Goal: Contribute content

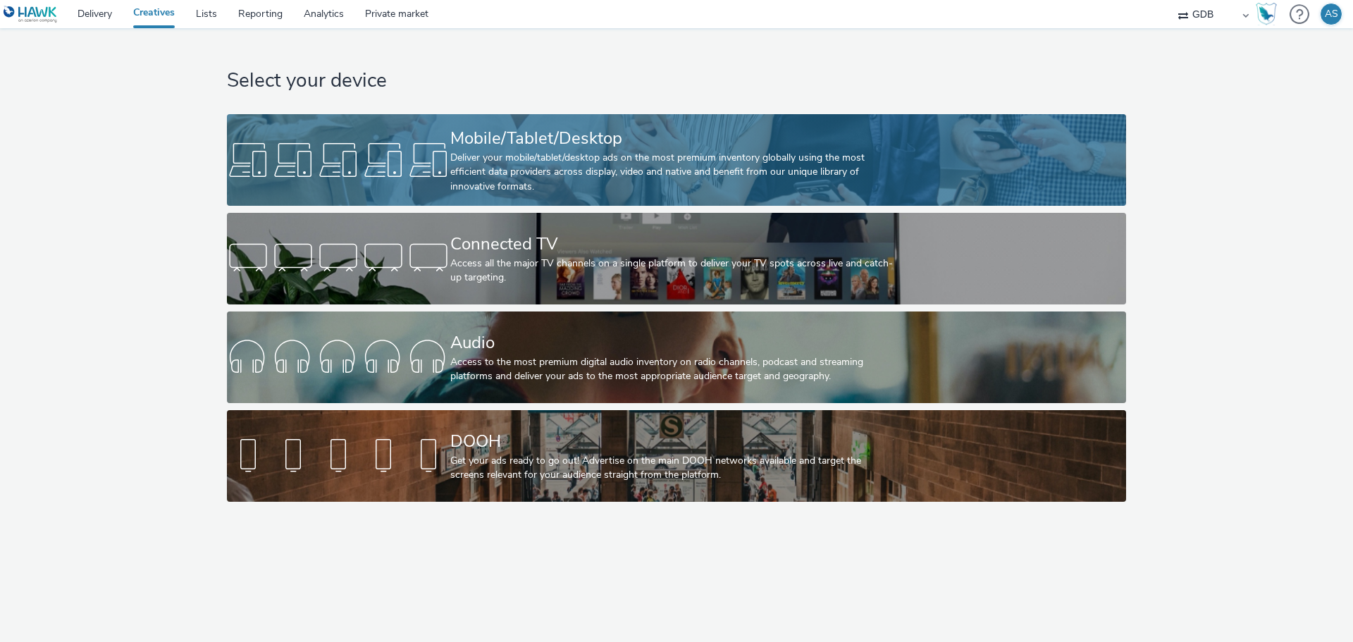
click at [539, 173] on div "Deliver your mobile/tablet/desktop ads on the most premium inventory globally u…" at bounding box center [673, 172] width 447 height 43
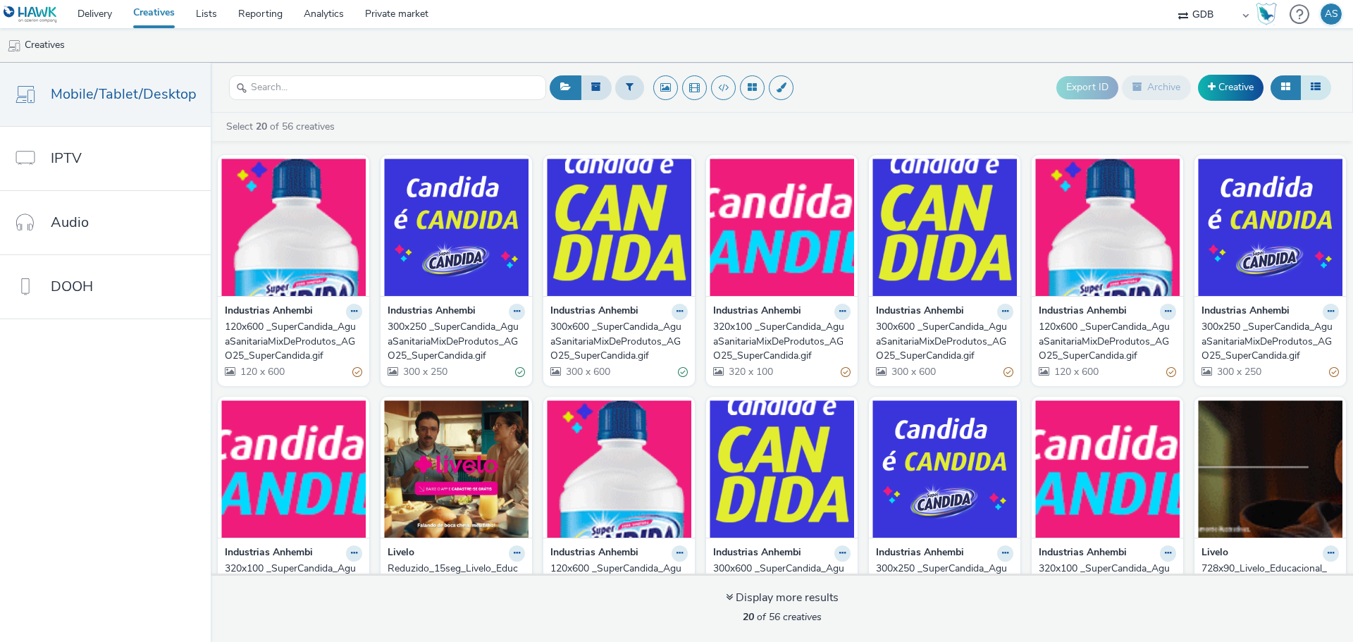
click at [1312, 90] on icon at bounding box center [1316, 87] width 10 height 10
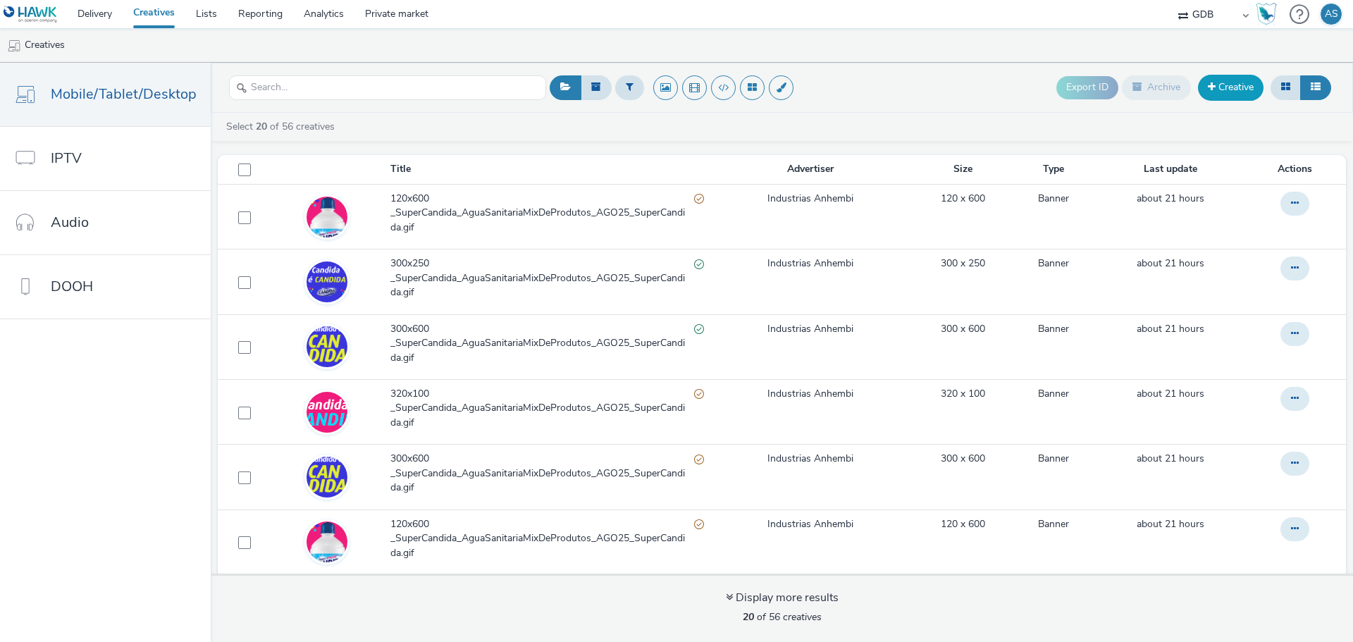
click at [1241, 85] on link "Creative" at bounding box center [1231, 87] width 66 height 25
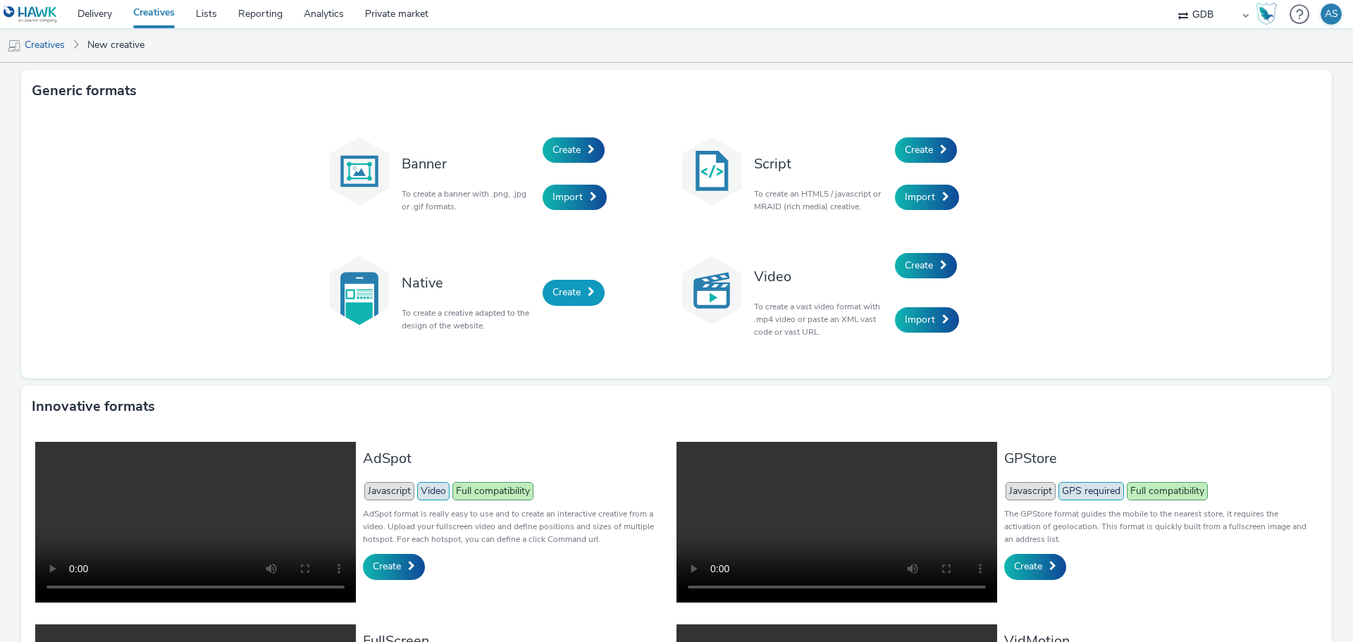
click at [574, 298] on span "Create" at bounding box center [567, 291] width 28 height 13
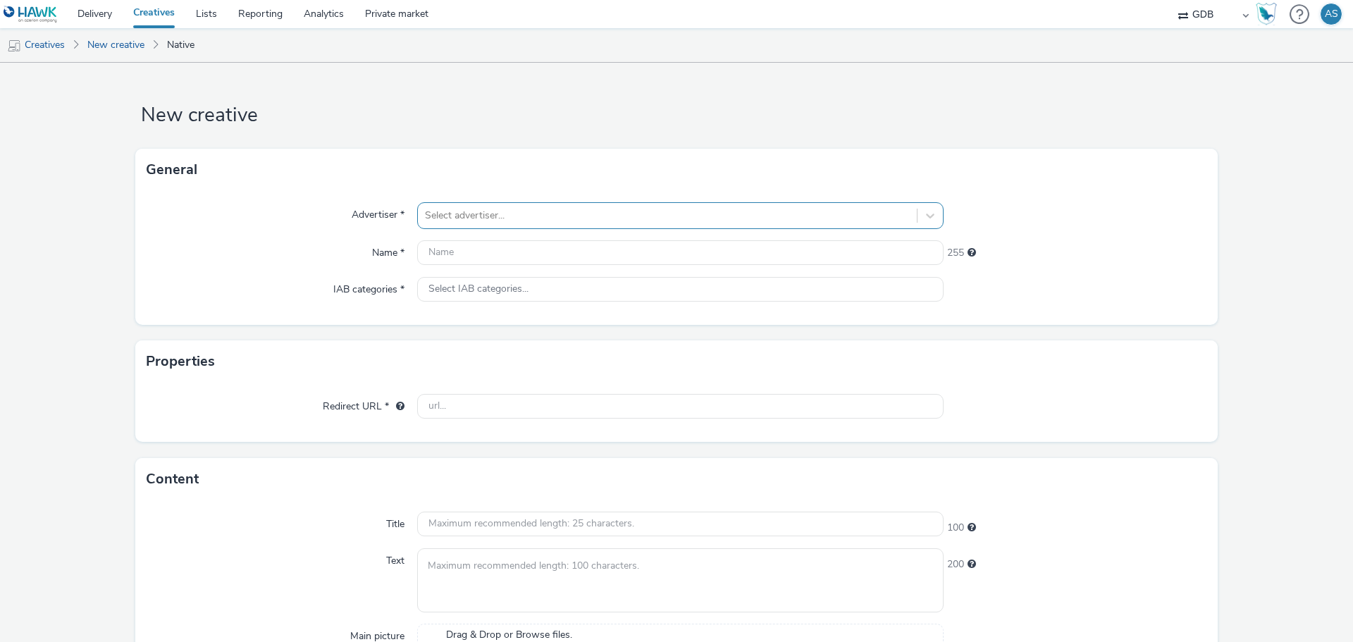
click at [483, 222] on div at bounding box center [667, 215] width 485 height 17
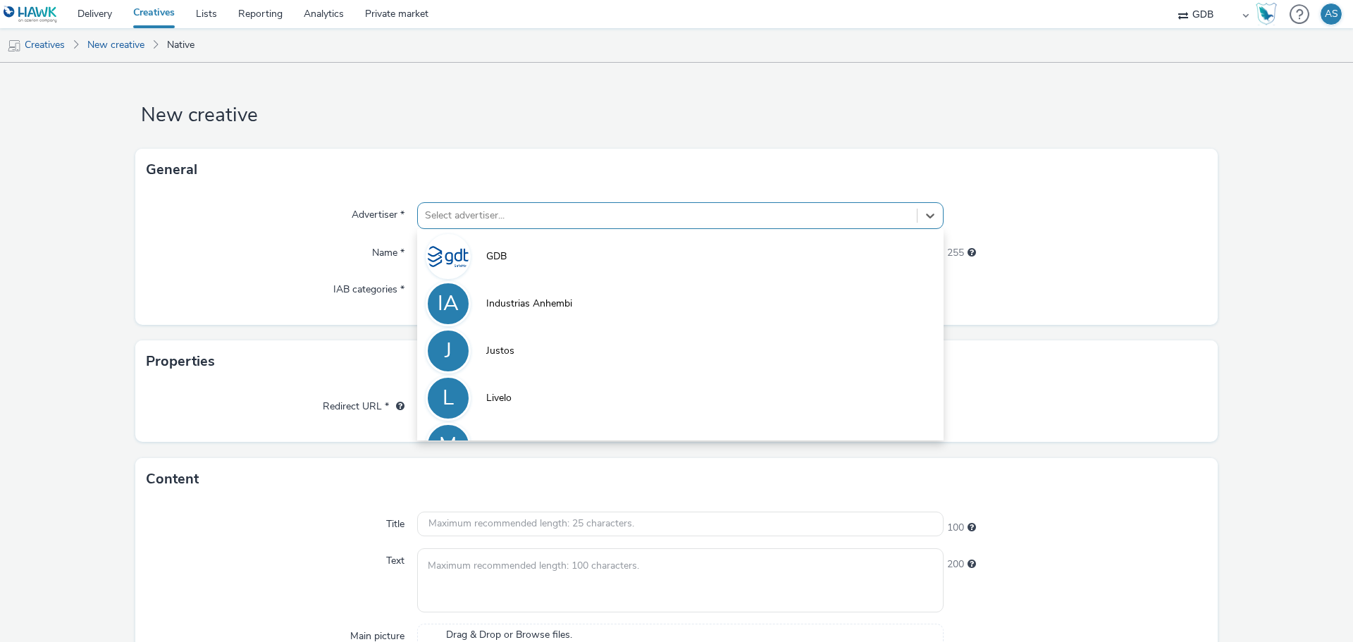
click at [483, 222] on div at bounding box center [667, 215] width 485 height 17
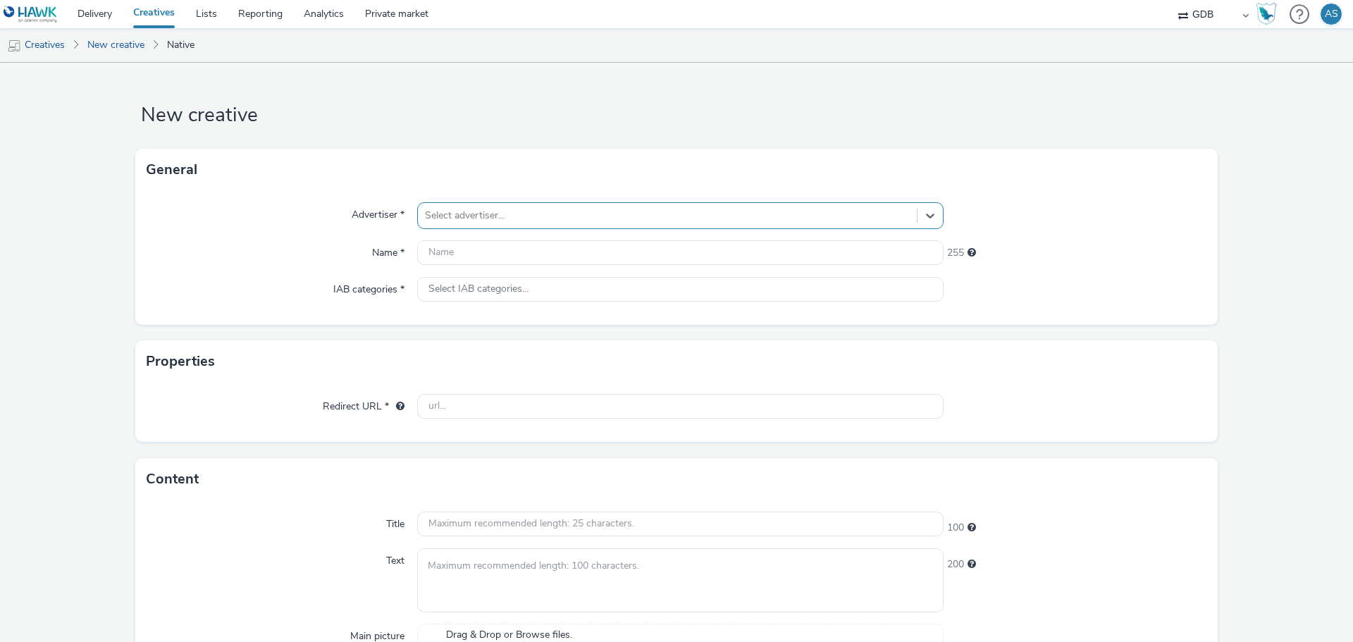
click at [469, 217] on div at bounding box center [667, 215] width 485 height 17
type input "mot"
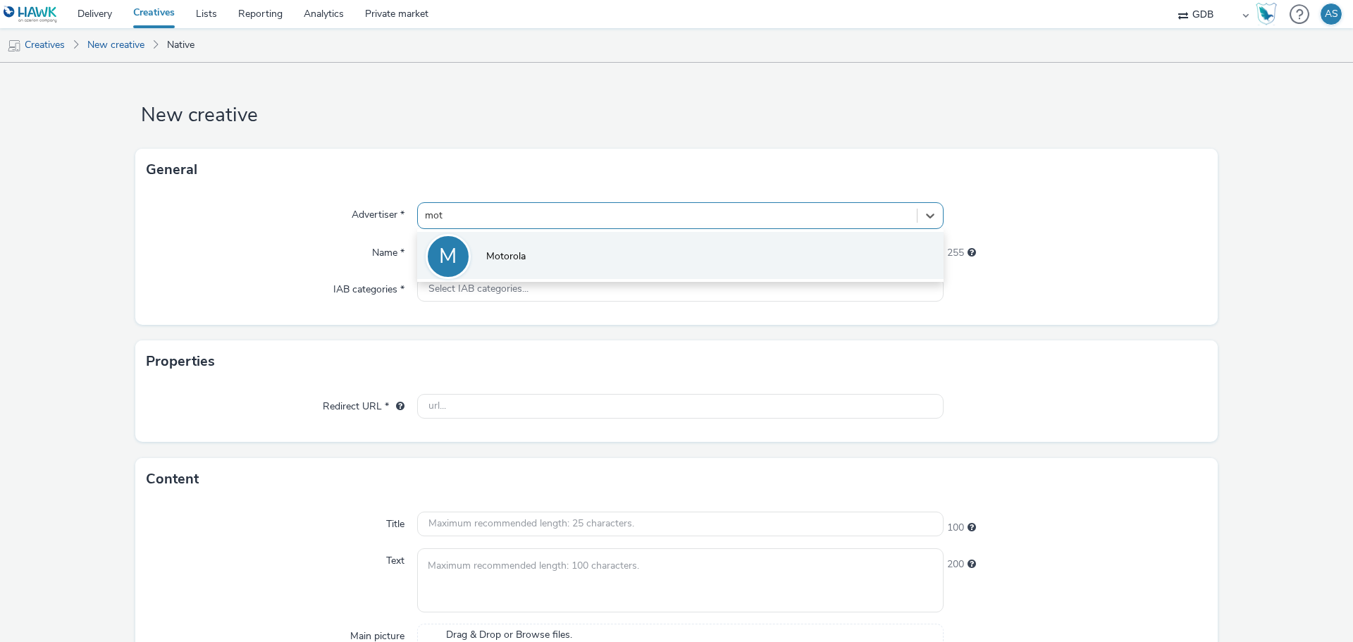
click at [474, 244] on li "M Motorola" at bounding box center [680, 255] width 527 height 47
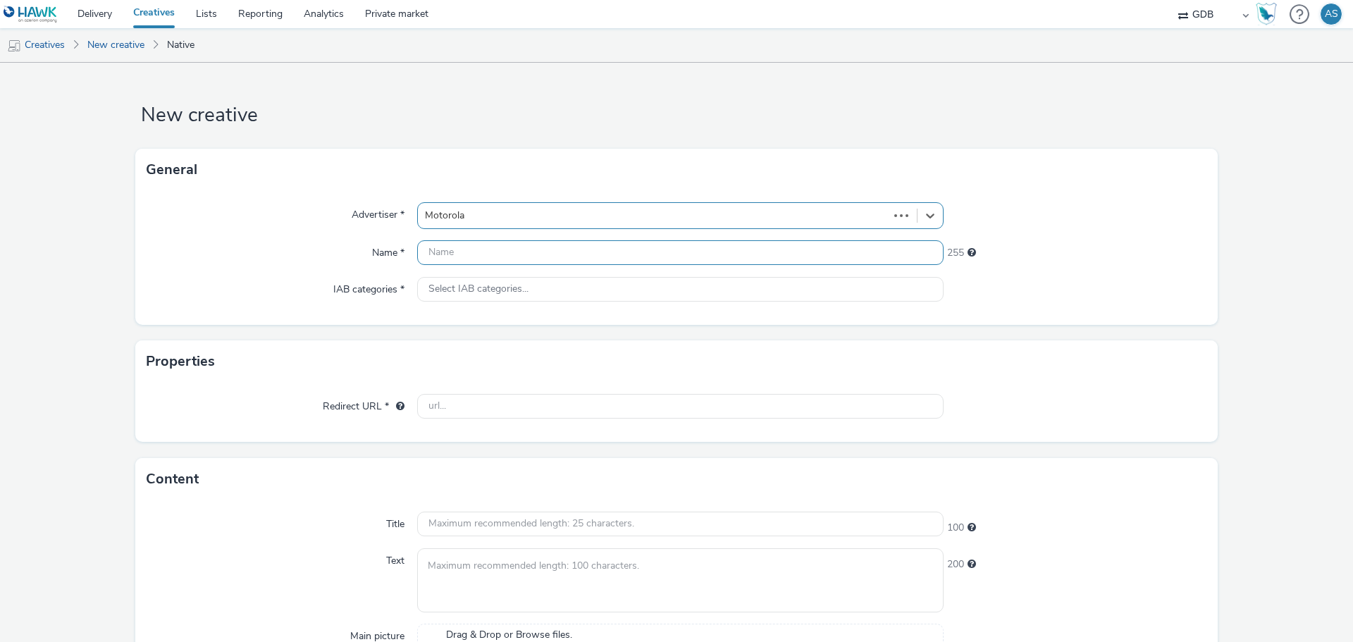
click at [474, 251] on input "text" at bounding box center [680, 252] width 527 height 25
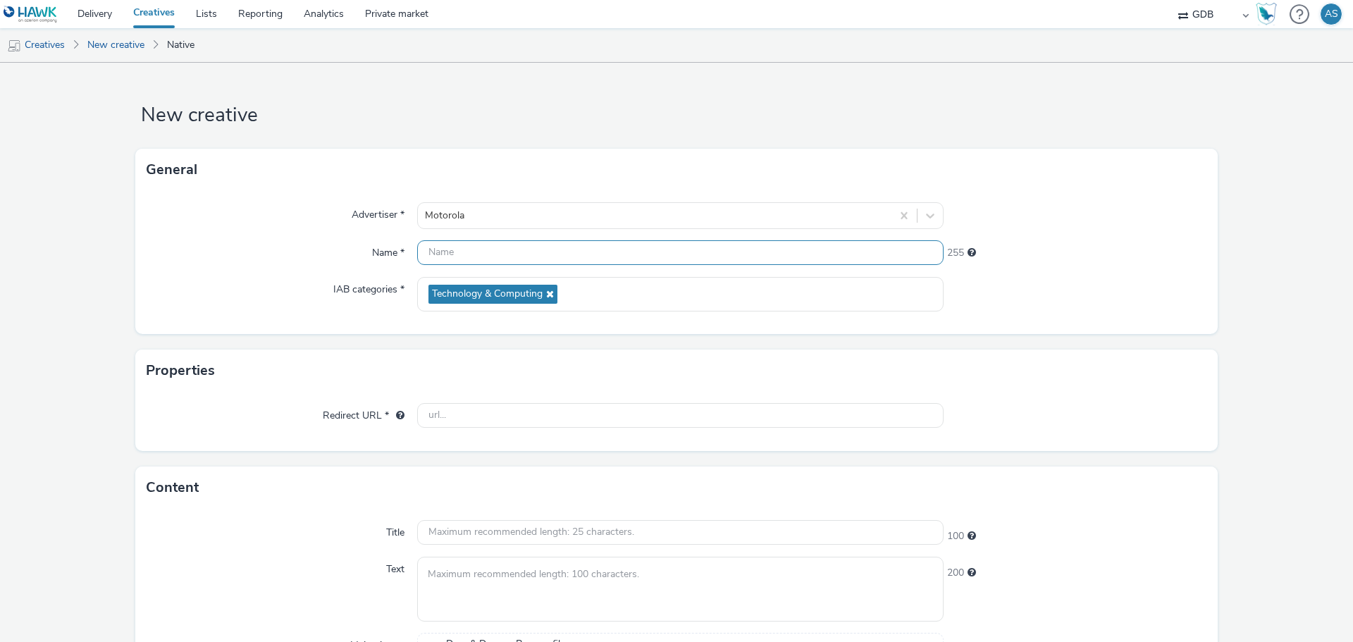
paste input "1600x627_Motorola_Q2_AGO25_All-Motorola-EDGE"
type input "1600x627_Motorola_Q2_AGO25_All-Motorola-EDGE"
click at [307, 246] on div "Name *" at bounding box center [282, 252] width 271 height 25
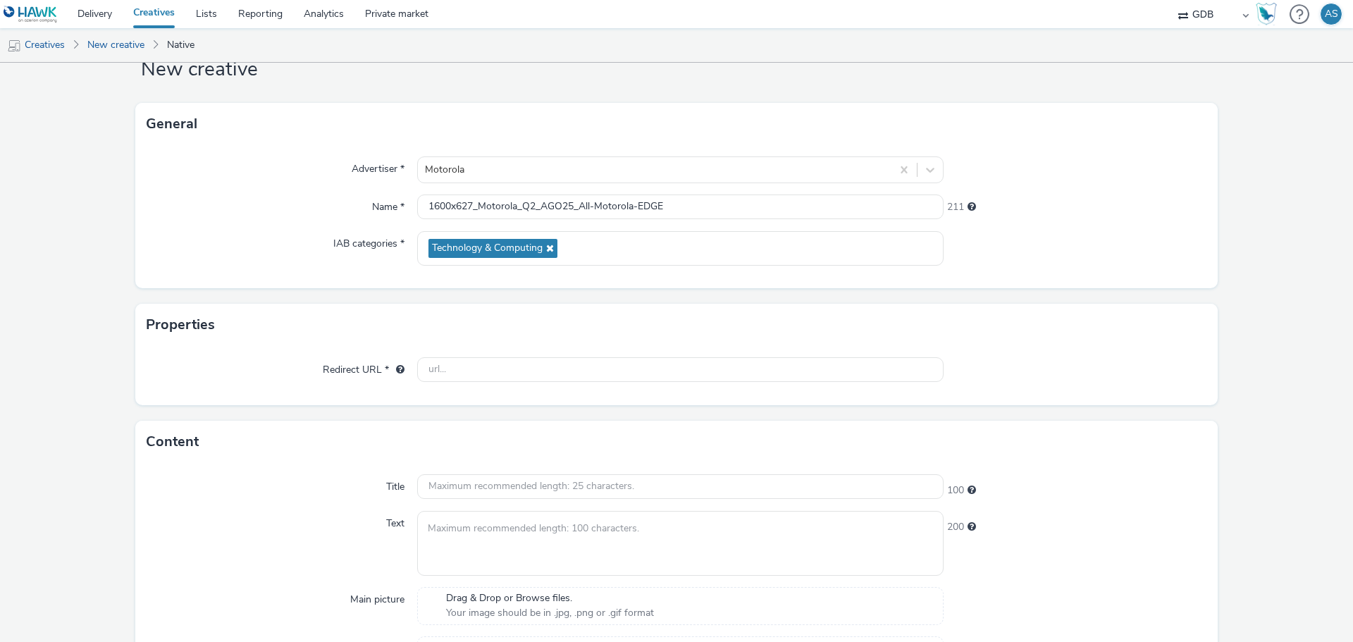
scroll to position [70, 0]
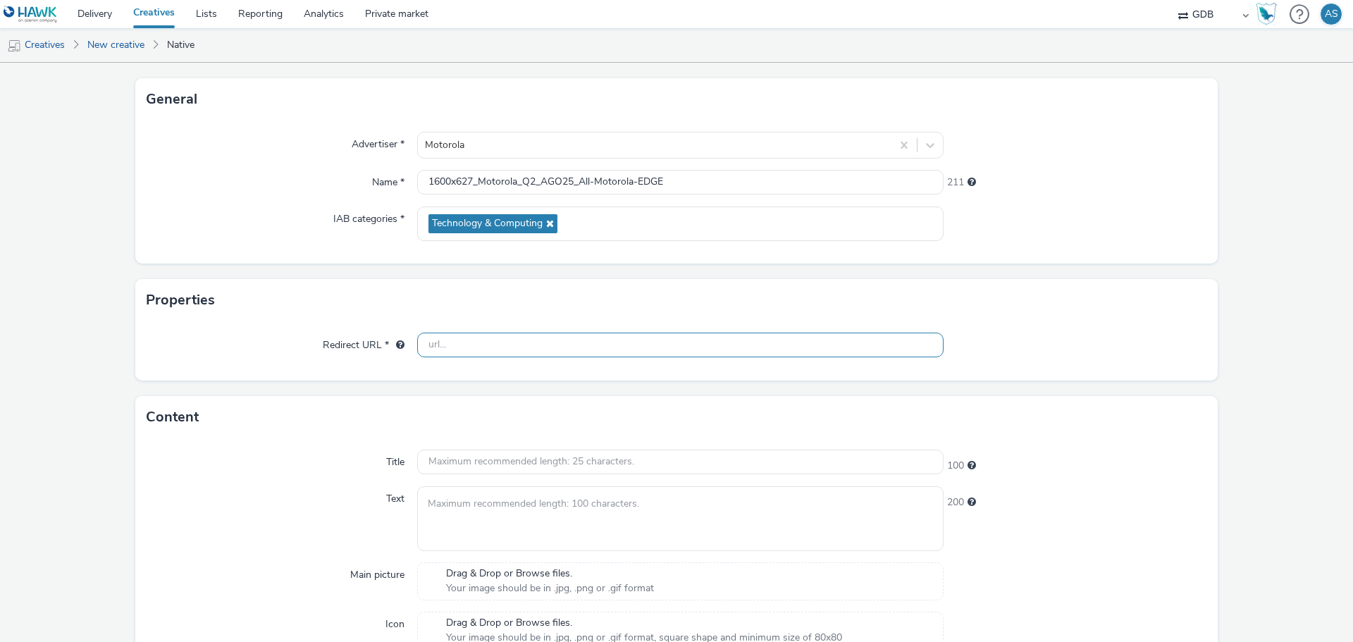
click at [563, 349] on input "text" at bounding box center [680, 345] width 527 height 25
paste input "[URL][DOMAIN_NAME]"
type input "[URL][DOMAIN_NAME]"
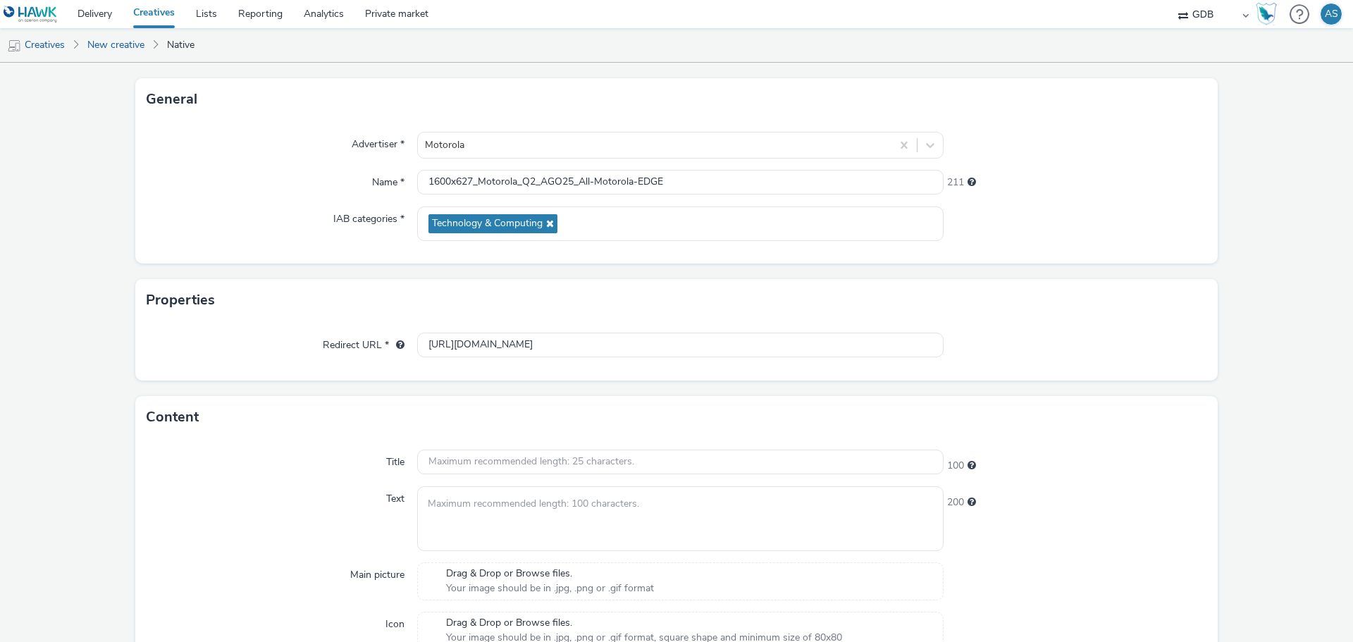
click at [309, 302] on div "Properties" at bounding box center [676, 300] width 1083 height 42
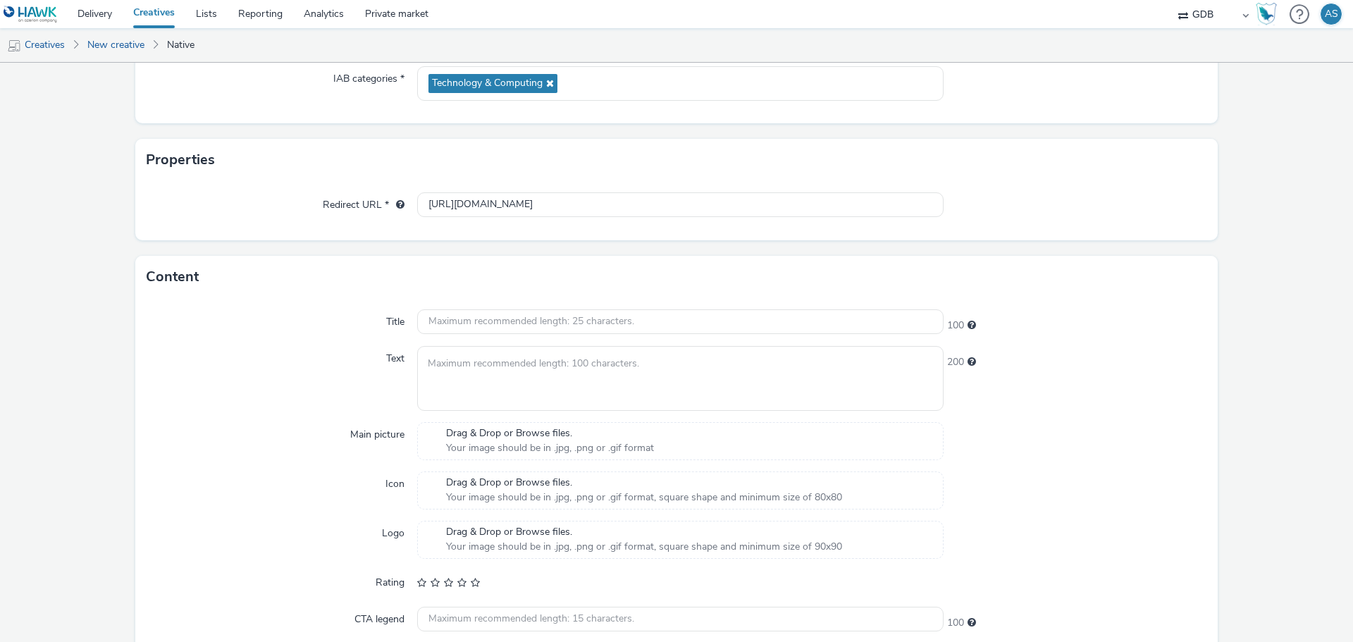
scroll to position [211, 0]
click at [529, 297] on div "Content" at bounding box center [676, 276] width 1083 height 42
click at [531, 312] on input "text" at bounding box center [680, 321] width 527 height 25
paste input "Novo motorola edge 60"
type input "Novo motorola edge 60"
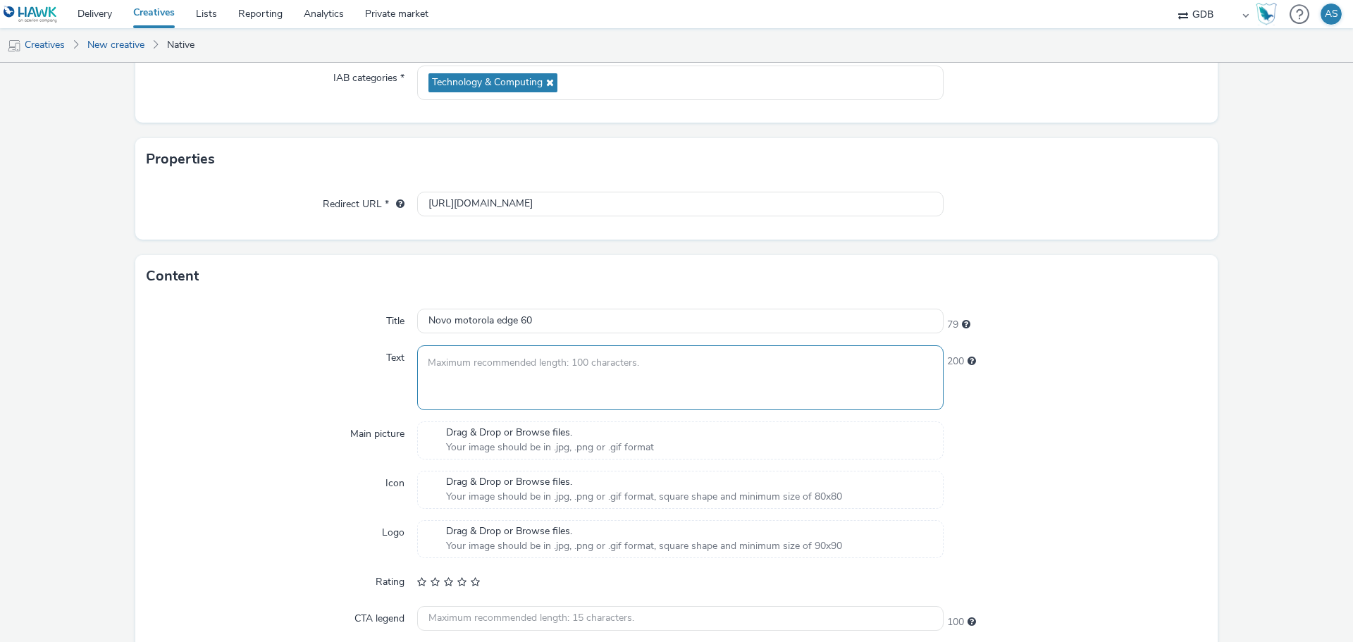
click at [522, 362] on textarea at bounding box center [680, 377] width 527 height 64
paste textarea "Quatro câmeras profissionais em suas mãos e tela ultrarresistente 1.5K Super HD…"
type textarea "Quatro câmeras profissionais em suas mãos e tela ultrarresistente 1.5K Super HD…"
click at [235, 346] on div "Text" at bounding box center [282, 377] width 271 height 64
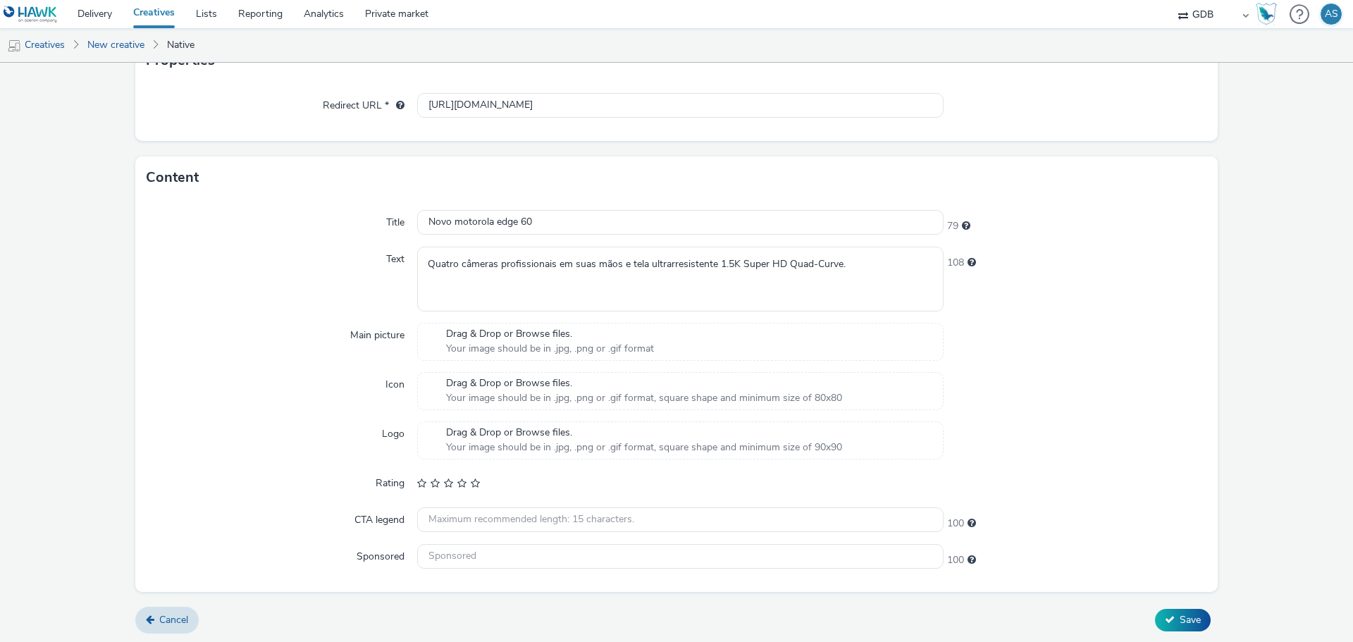
scroll to position [312, 0]
click at [486, 340] on span "Your image should be in .jpg, .png or .gif format" at bounding box center [550, 347] width 208 height 14
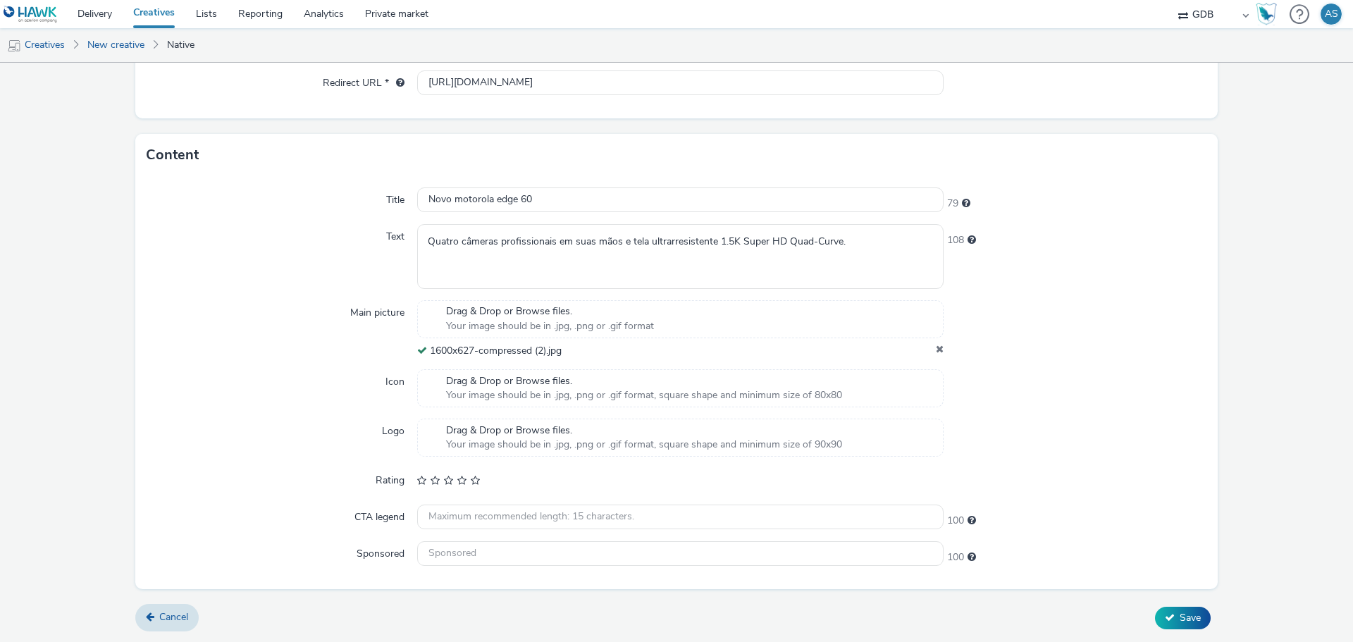
scroll to position [333, 0]
click at [1166, 618] on button "Save" at bounding box center [1183, 618] width 56 height 23
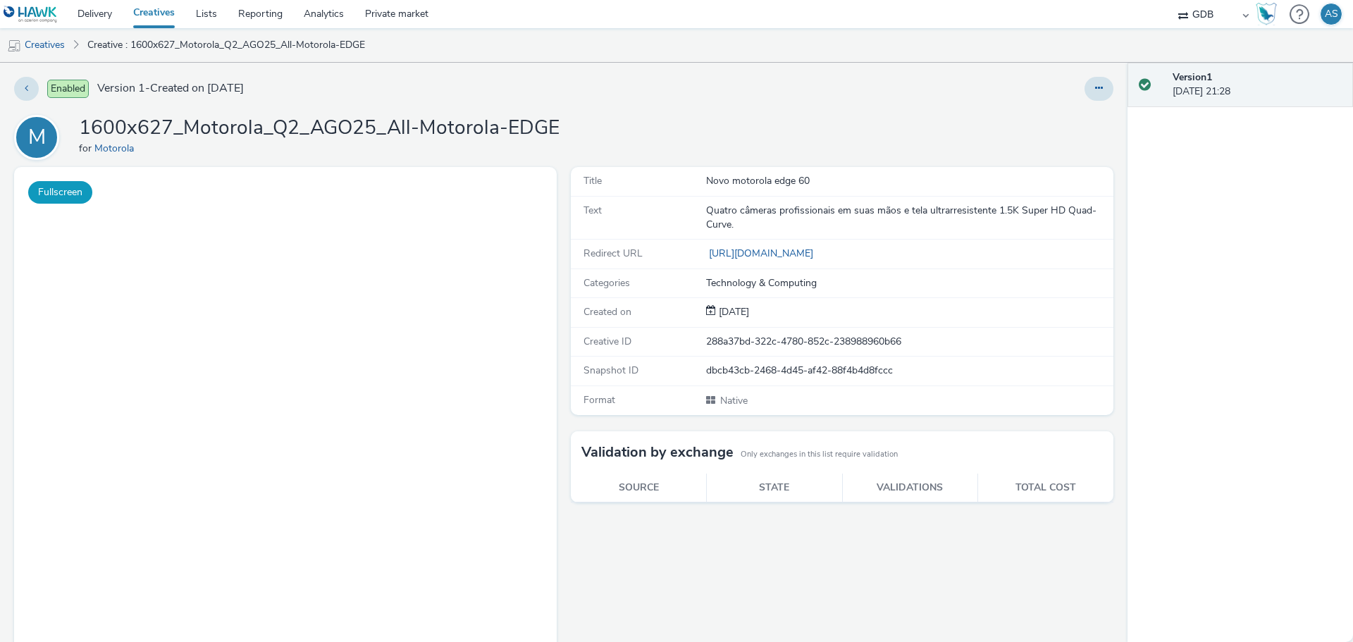
click at [61, 197] on button "Fullscreen" at bounding box center [60, 192] width 64 height 23
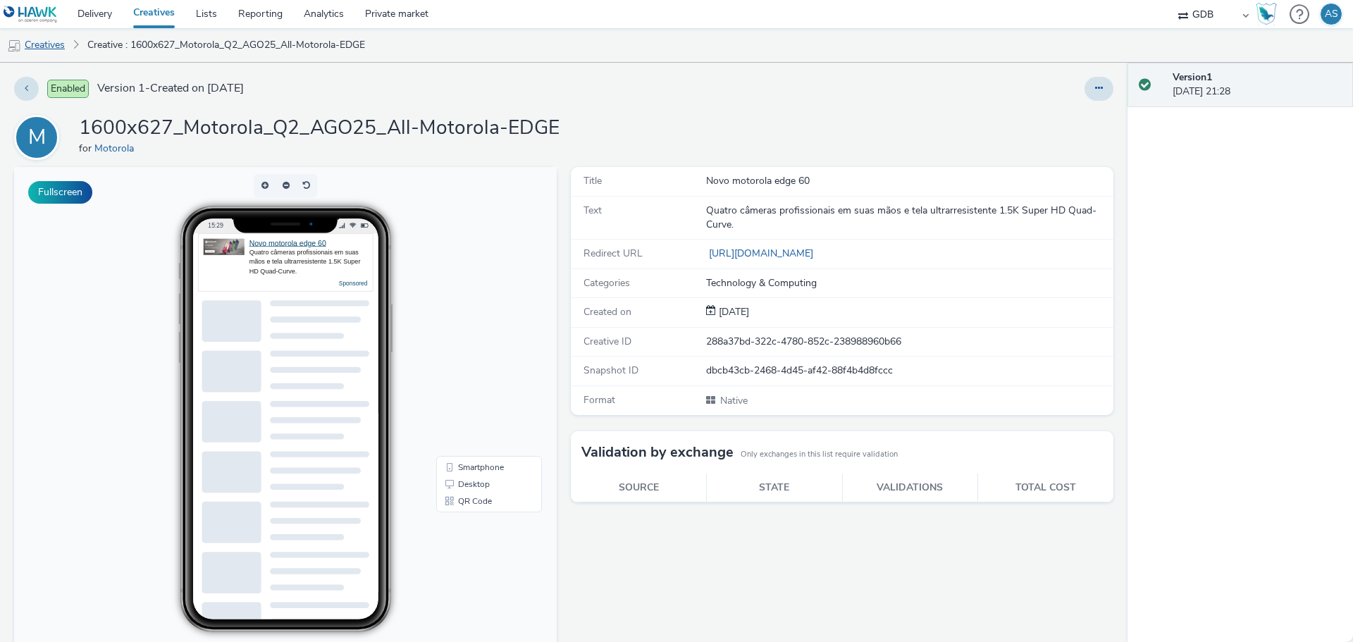
click at [56, 52] on link "Creatives" at bounding box center [36, 45] width 72 height 34
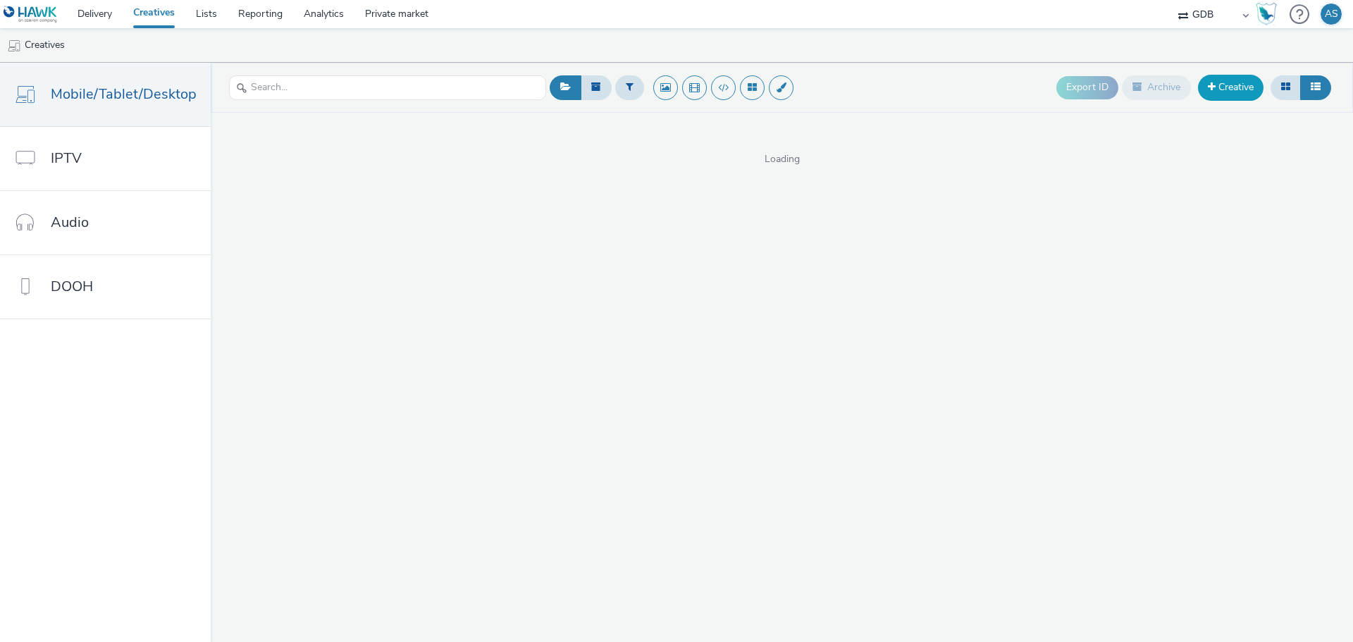
click at [1250, 83] on link "Creative" at bounding box center [1231, 87] width 66 height 25
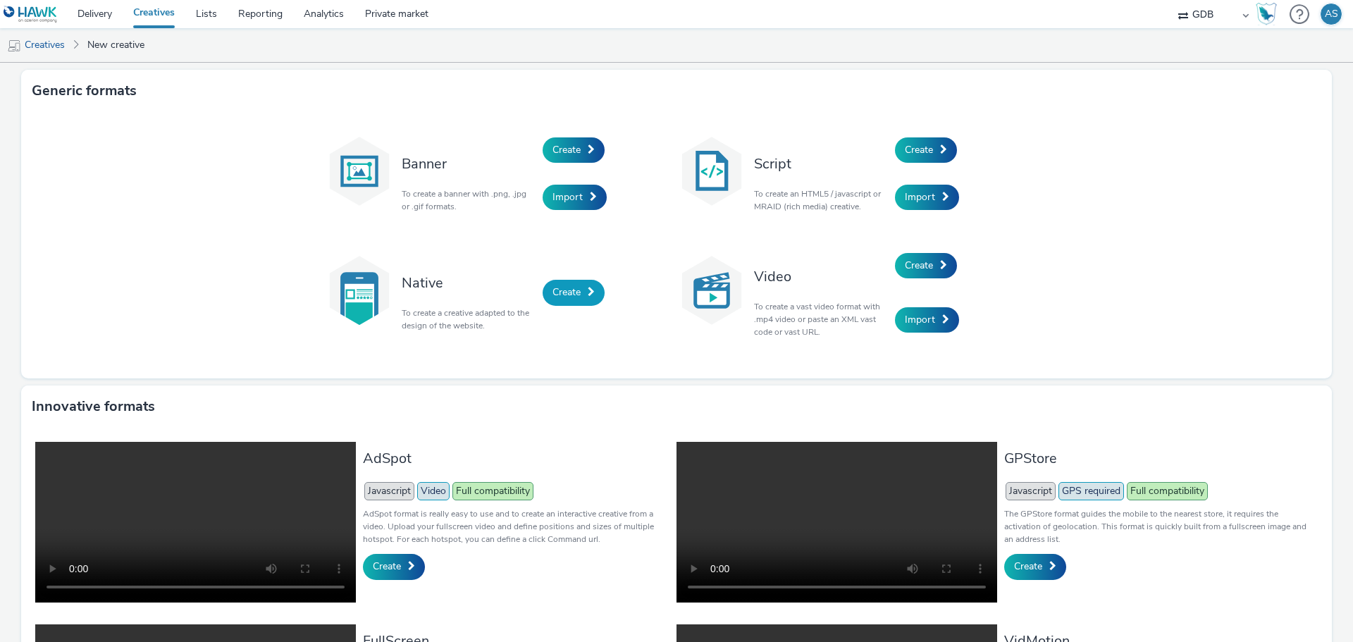
click at [571, 297] on span "Create" at bounding box center [567, 291] width 28 height 13
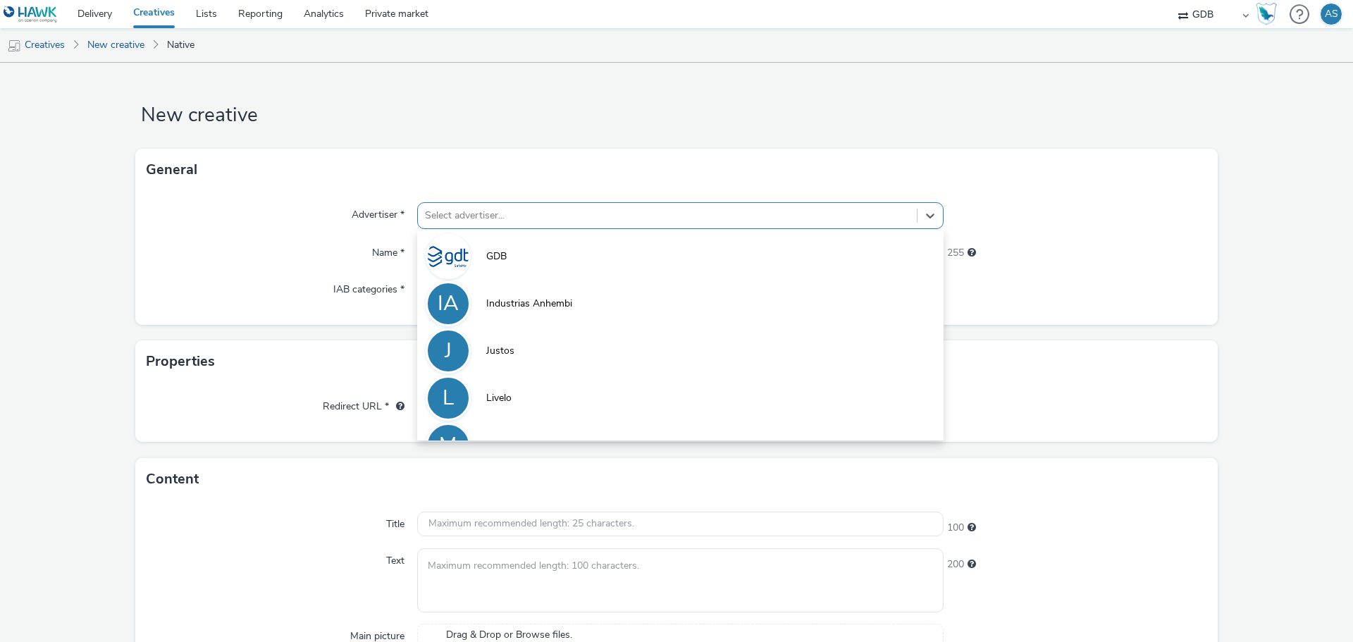
click at [553, 216] on div at bounding box center [667, 215] width 485 height 17
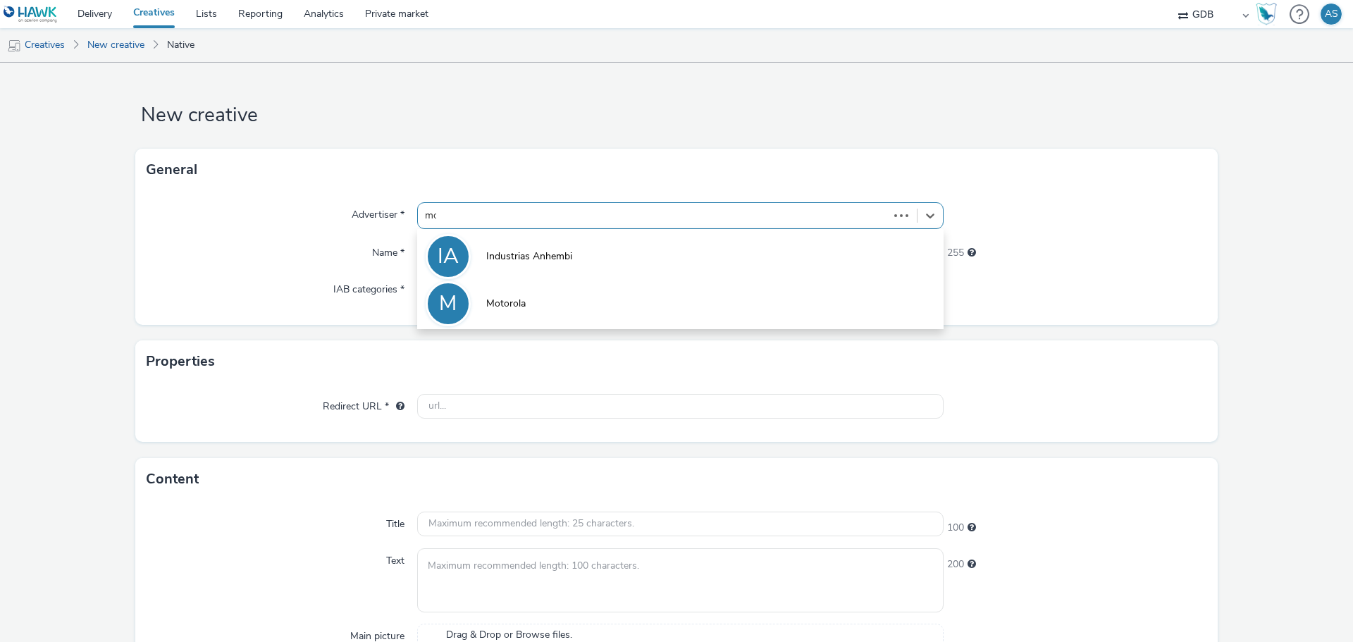
type input "mot"
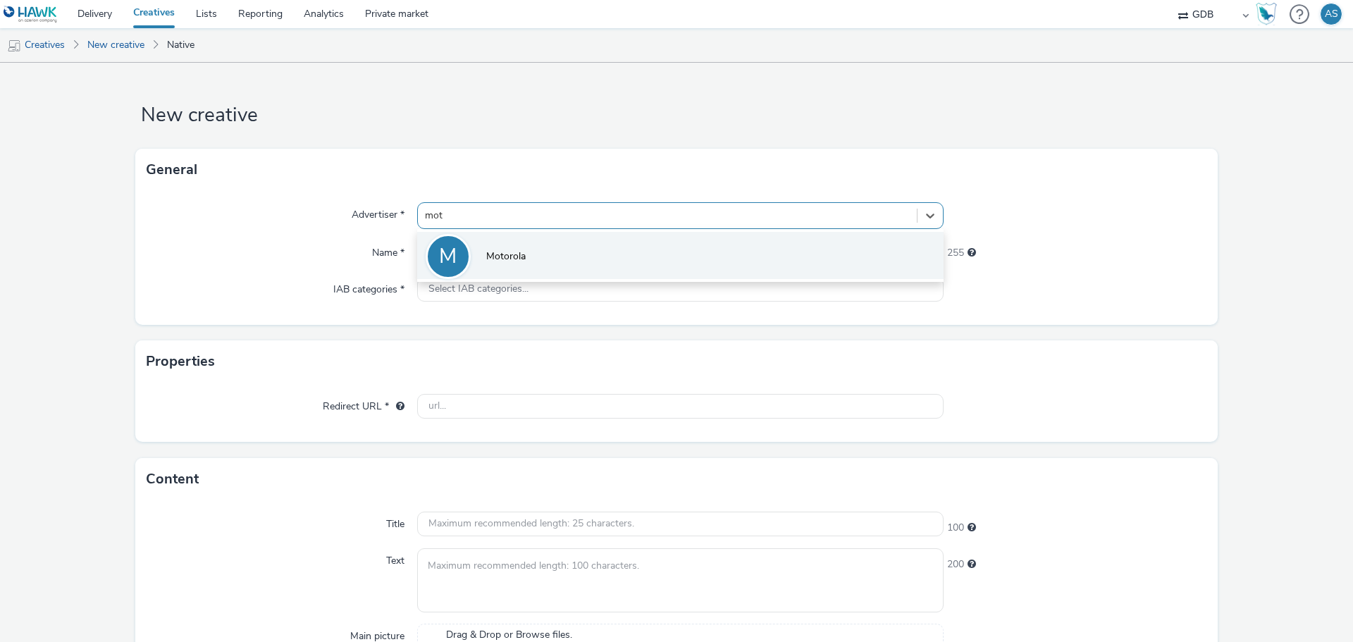
click at [572, 237] on li "M Motorola" at bounding box center [680, 255] width 527 height 47
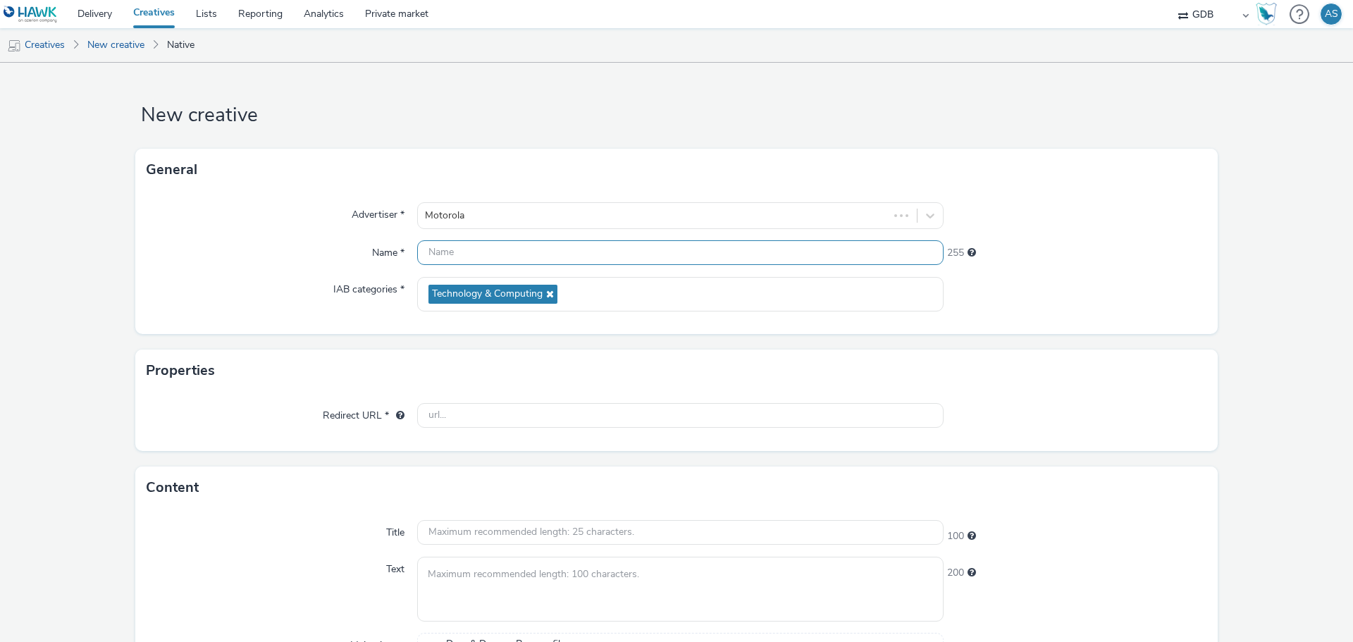
click at [472, 240] on input "text" at bounding box center [680, 252] width 527 height 25
paste input "1600x627_Motorola_Q2_AGO25_All-Motorola-RAZR"
type input "1600x627_Motorola_Q2_AGO25_All-Motorola-RAZR"
click at [506, 414] on input "text" at bounding box center [680, 415] width 527 height 25
paste input "[URL][DOMAIN_NAME]"
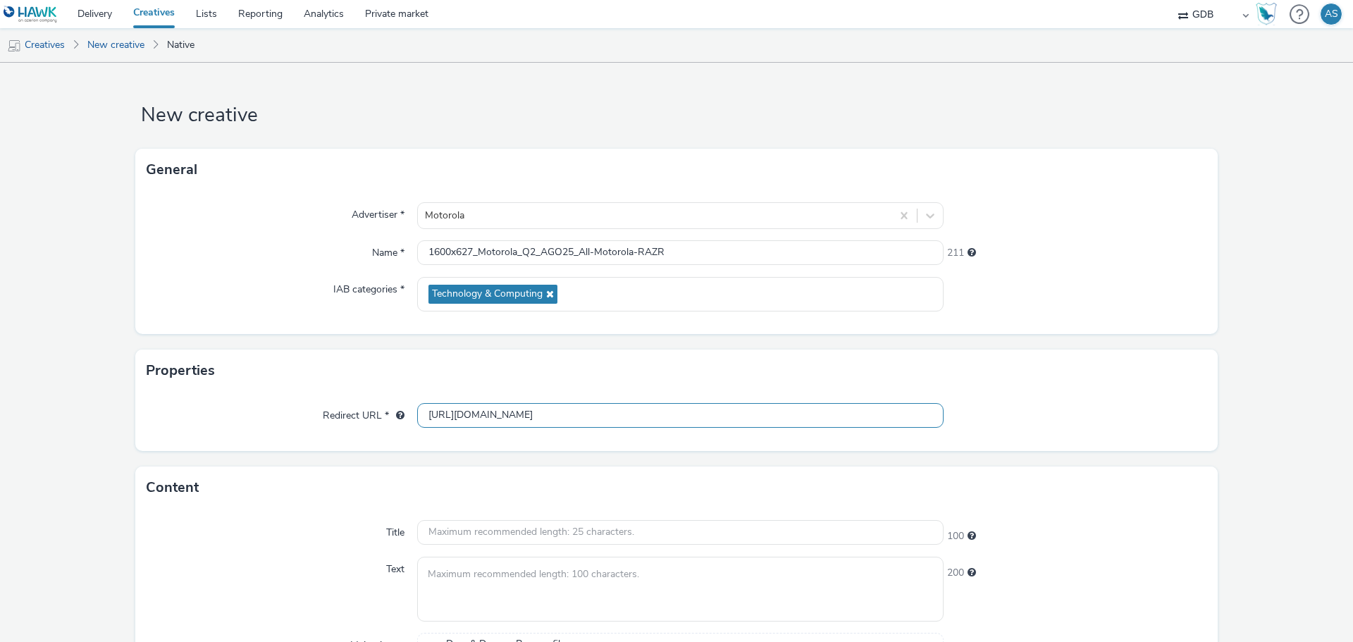
scroll to position [0, 956]
type input "[URL][DOMAIN_NAME]"
click at [531, 522] on input "text" at bounding box center [680, 532] width 527 height 25
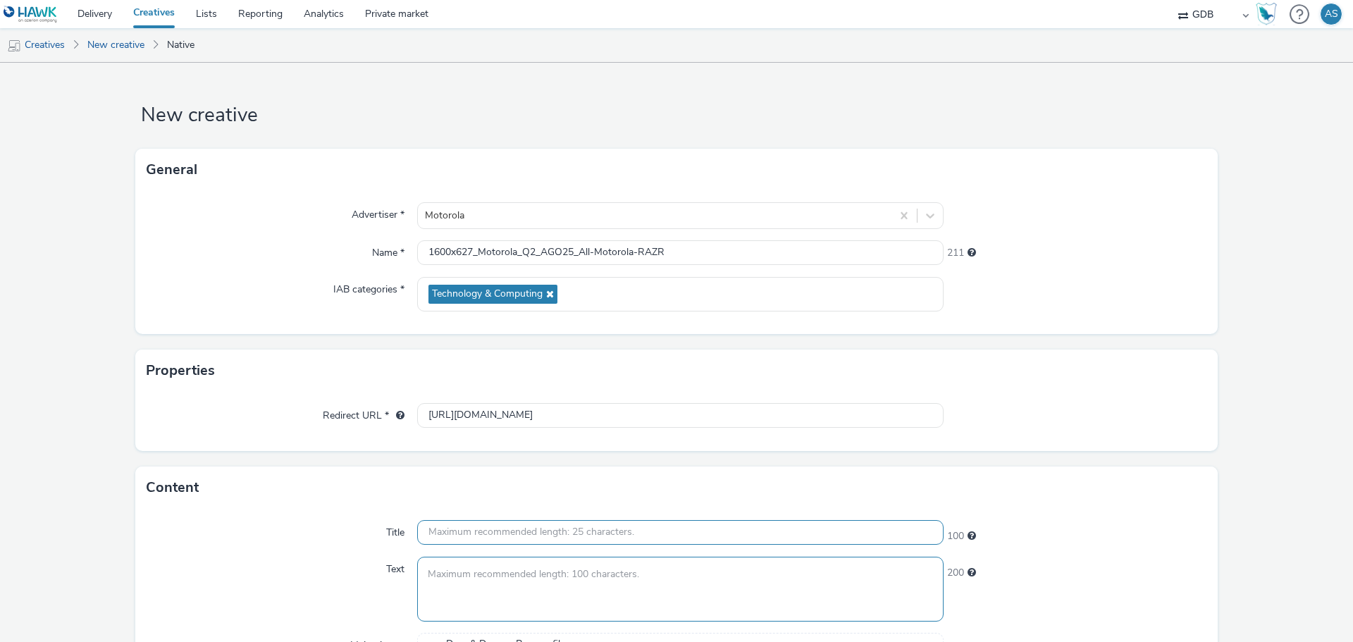
paste input "Motorola razr 60 e razr 60 ultra"
type input "Motorola razr 60 e razr 60 ultra"
click at [529, 577] on textarea at bounding box center [680, 589] width 527 height 64
paste textarea "Criado para inspirar e durar e com as câmeras mais avançadas em um dobrável. Ic…"
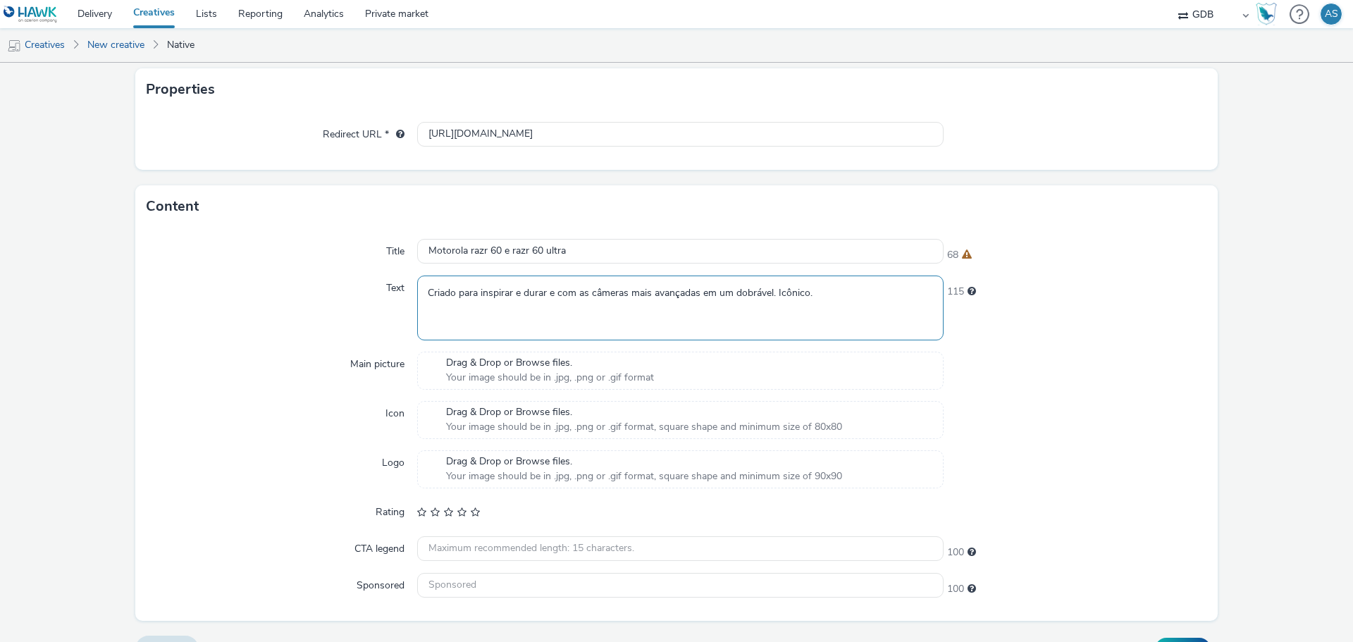
scroll to position [282, 0]
type textarea "Criado para inspirar e durar e com as câmeras mais avançadas em um dobrável. Ic…"
click at [474, 371] on span "Your image should be in .jpg, .png or .gif format" at bounding box center [550, 377] width 208 height 14
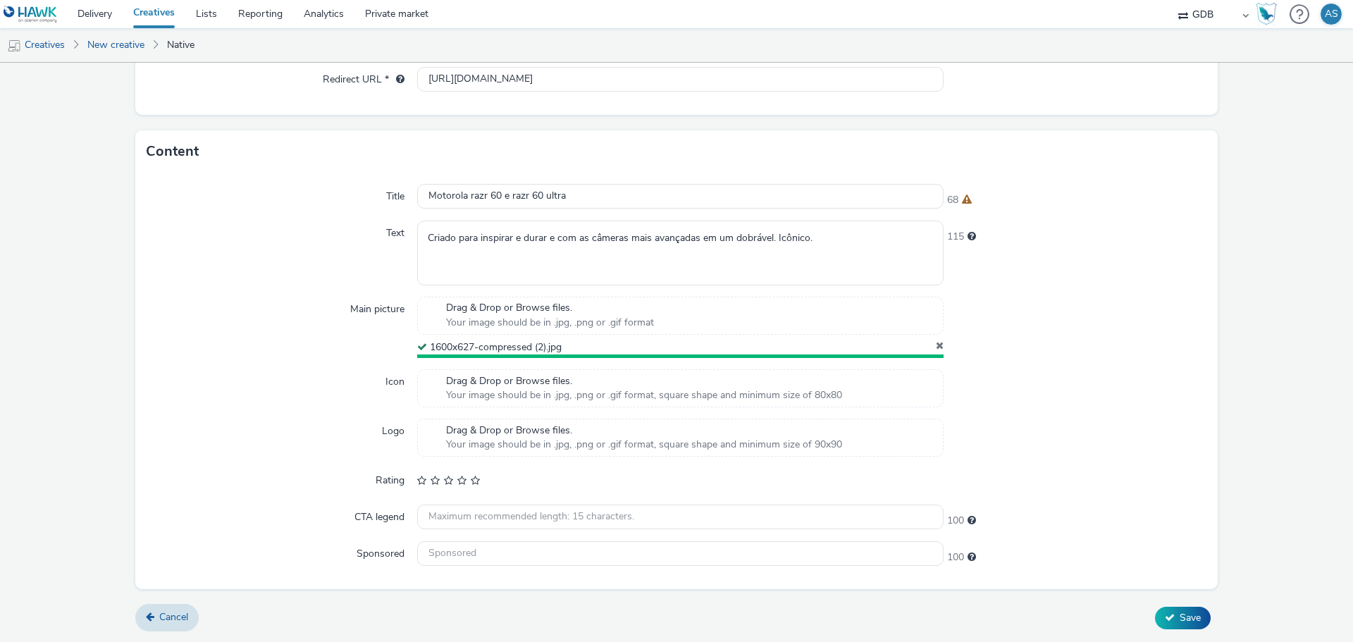
scroll to position [333, 0]
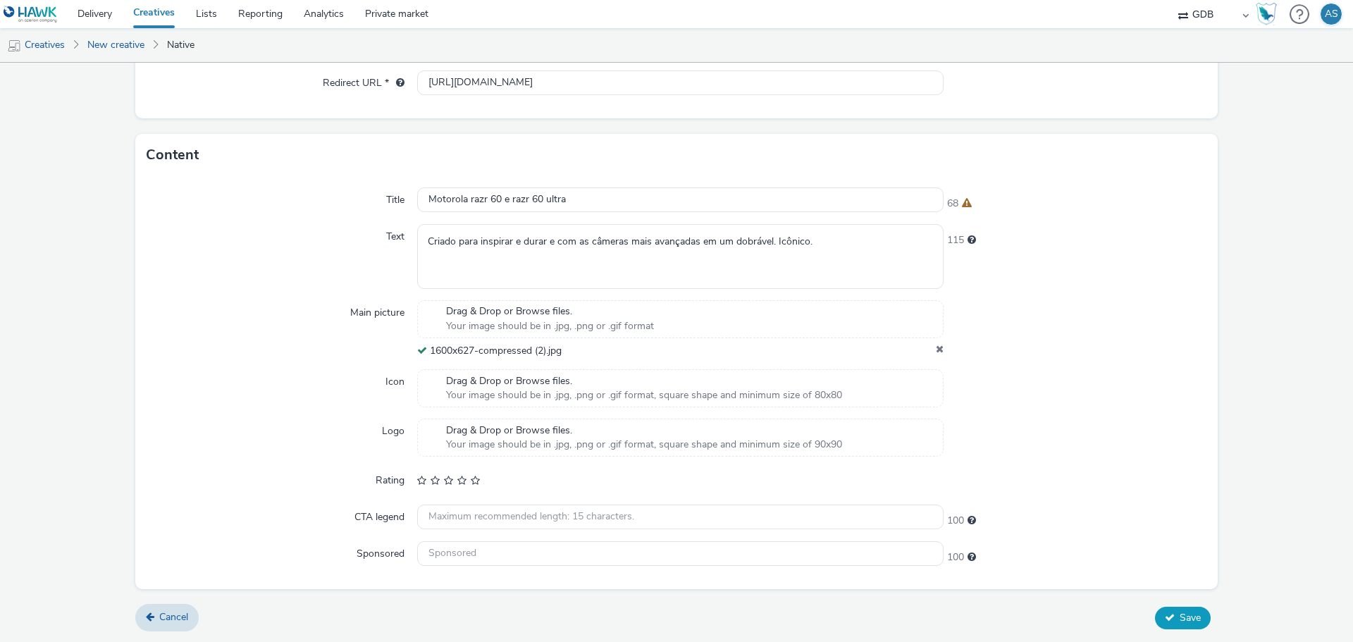
click at [1174, 625] on button "Save" at bounding box center [1183, 618] width 56 height 23
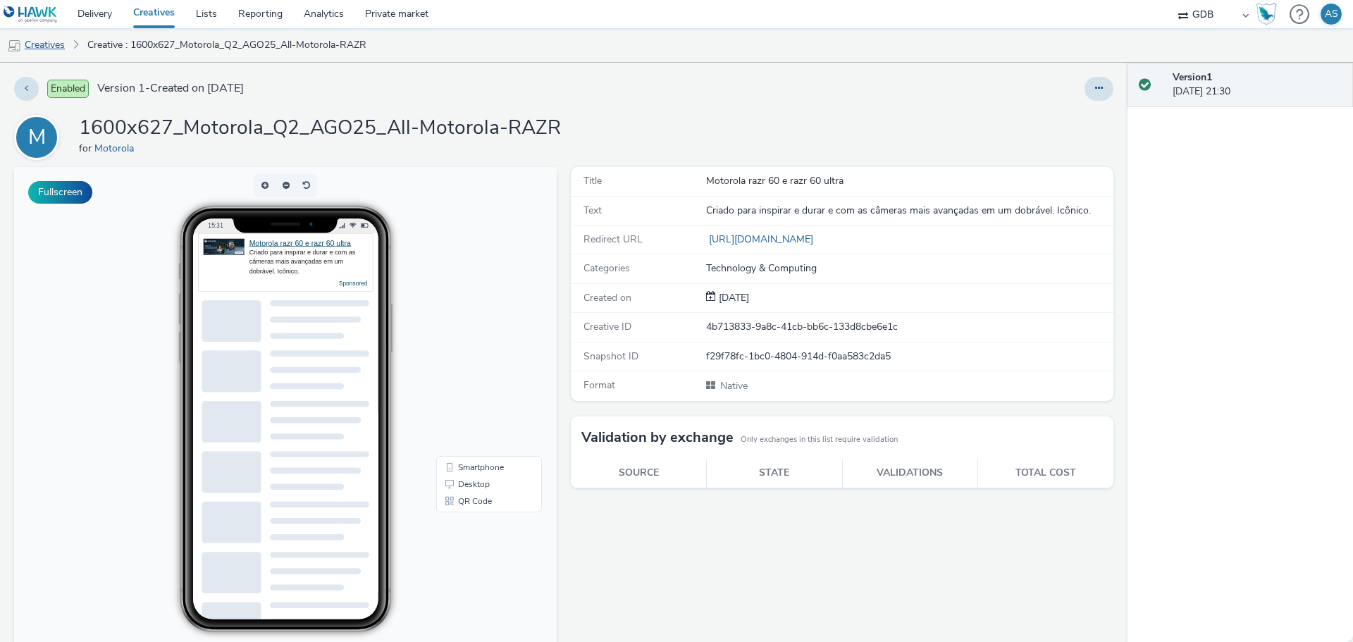
click at [47, 53] on link "Creatives" at bounding box center [36, 45] width 72 height 34
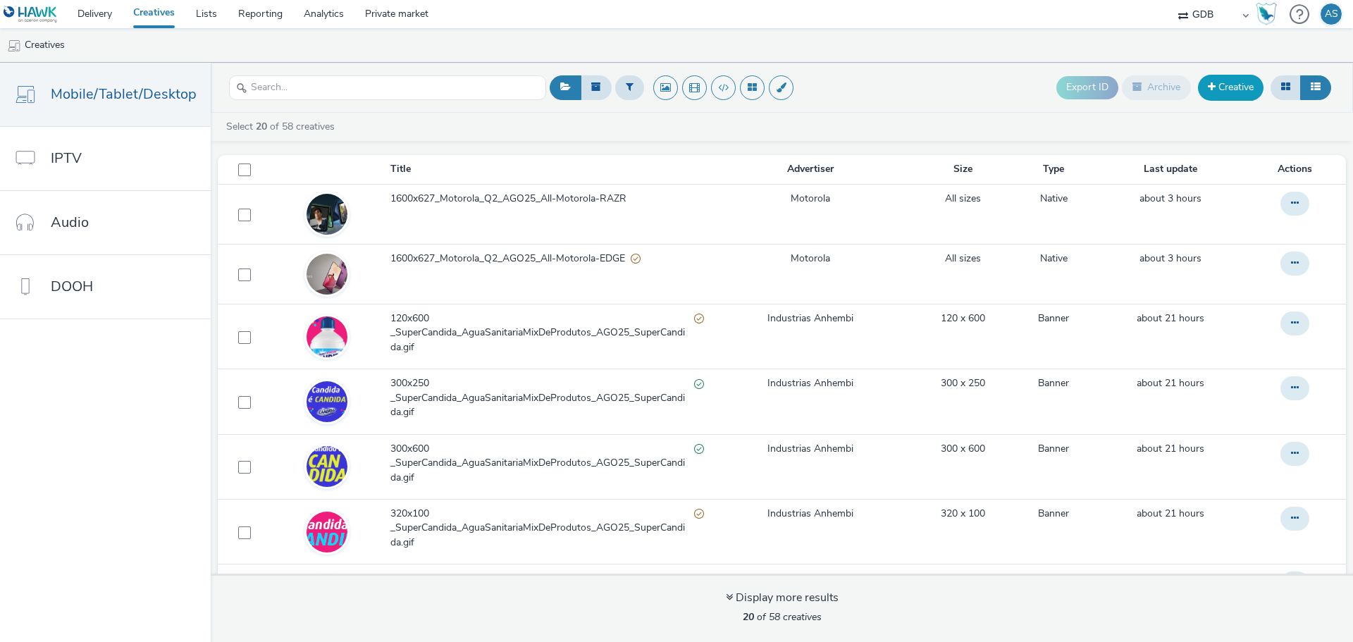
click at [1240, 88] on link "Creative" at bounding box center [1231, 87] width 66 height 25
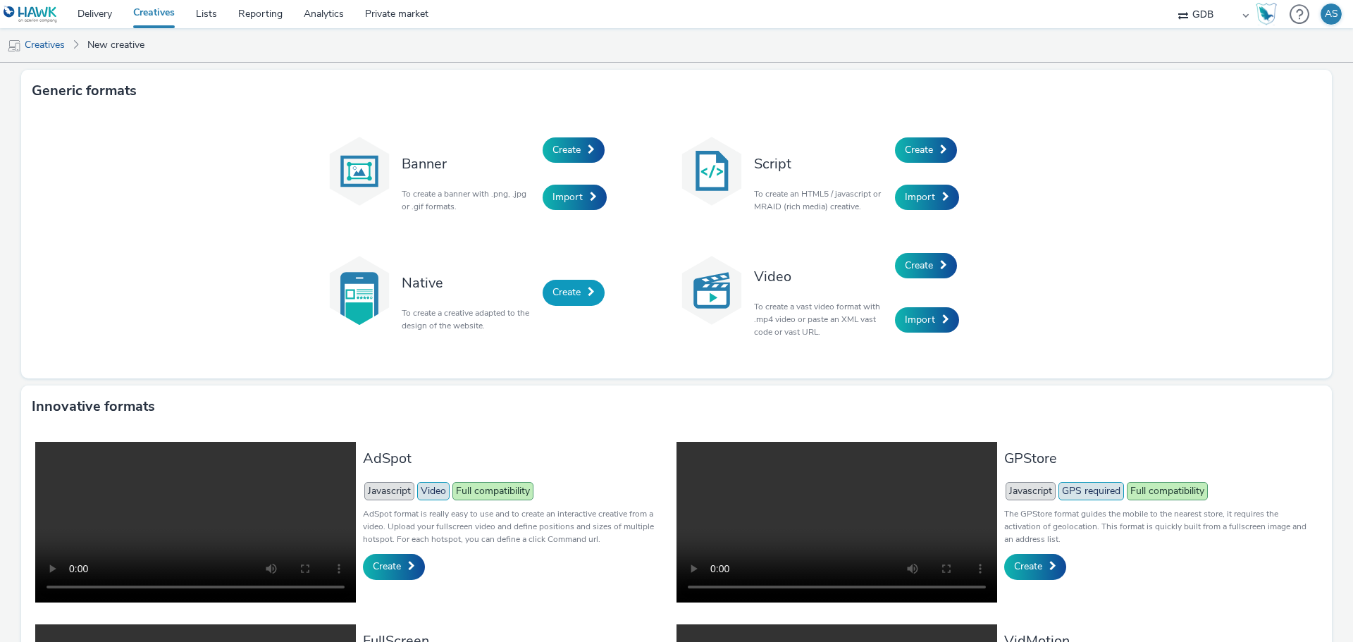
click at [557, 290] on span "Create" at bounding box center [567, 291] width 28 height 13
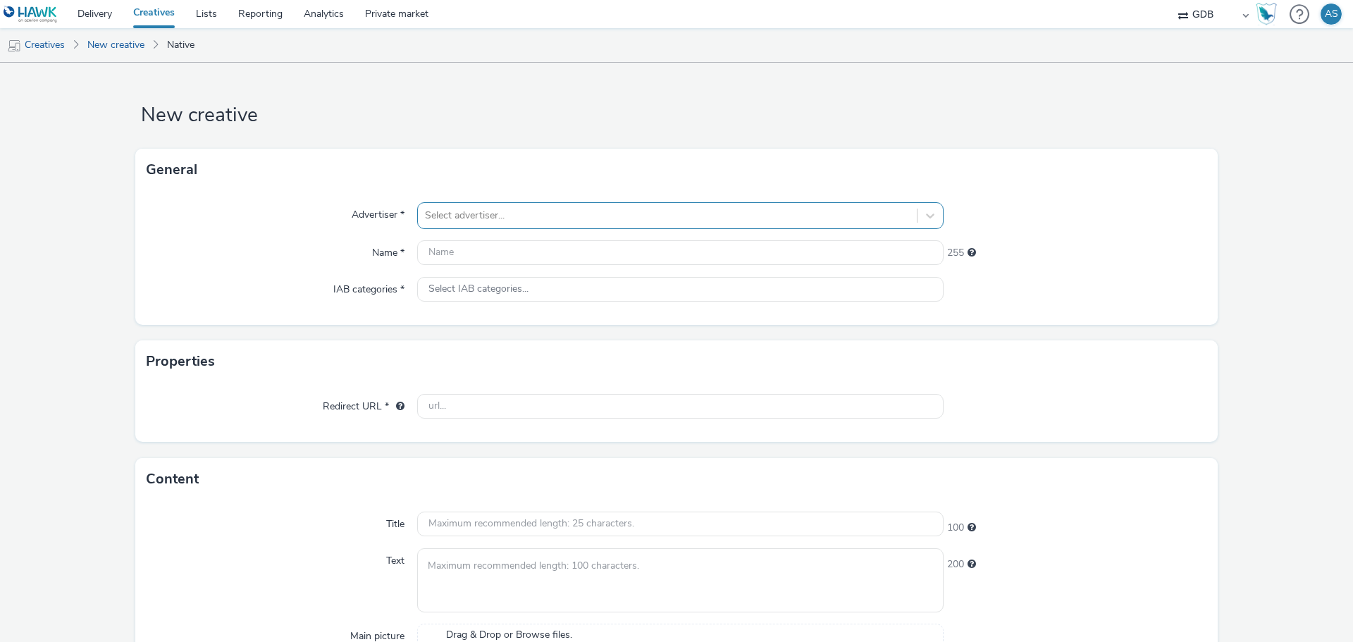
click at [496, 221] on div at bounding box center [667, 215] width 485 height 17
type input "moto"
drag, startPoint x: 511, startPoint y: 242, endPoint x: 476, endPoint y: 233, distance: 36.4
click at [513, 241] on li "M Motorola" at bounding box center [680, 255] width 527 height 47
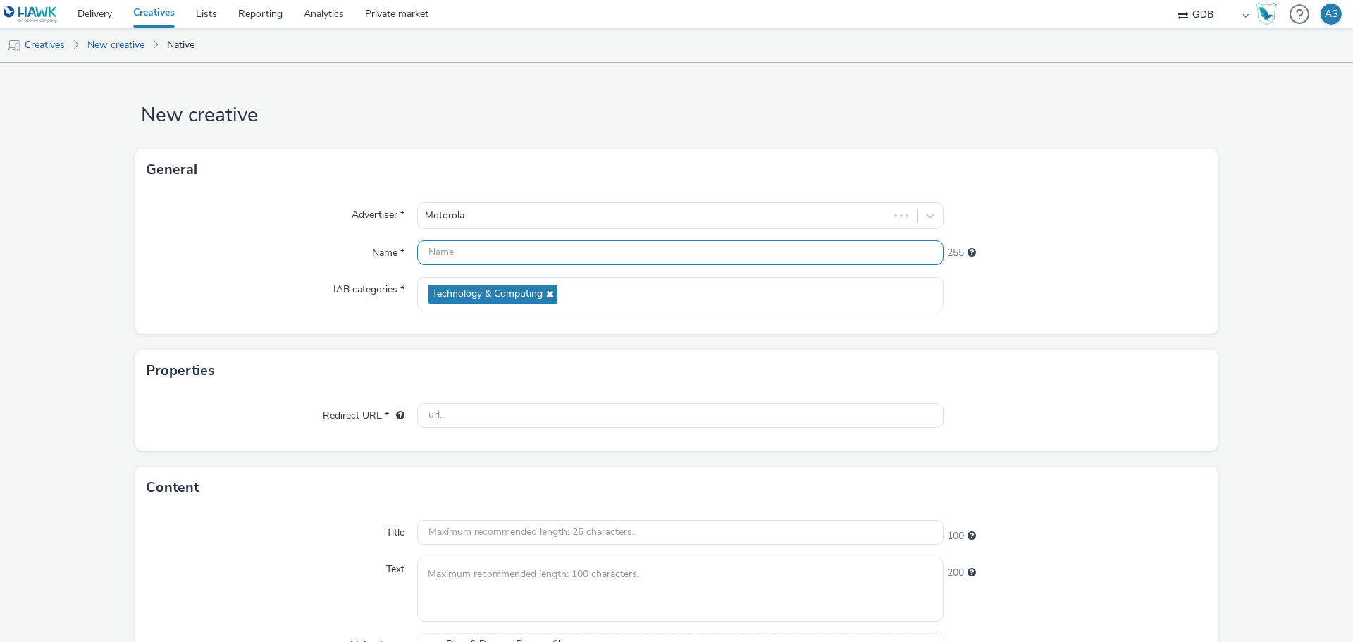
click at [450, 249] on input "text" at bounding box center [680, 252] width 527 height 25
paste input "1600x627_Motorola_Q2_AGO25_All-Motorola-F1"
type input "1600x627_Motorola_Q2_AGO25_All-Motorola-F1"
click at [500, 420] on input "text" at bounding box center [680, 415] width 527 height 25
paste input "[URL][DOMAIN_NAME]"
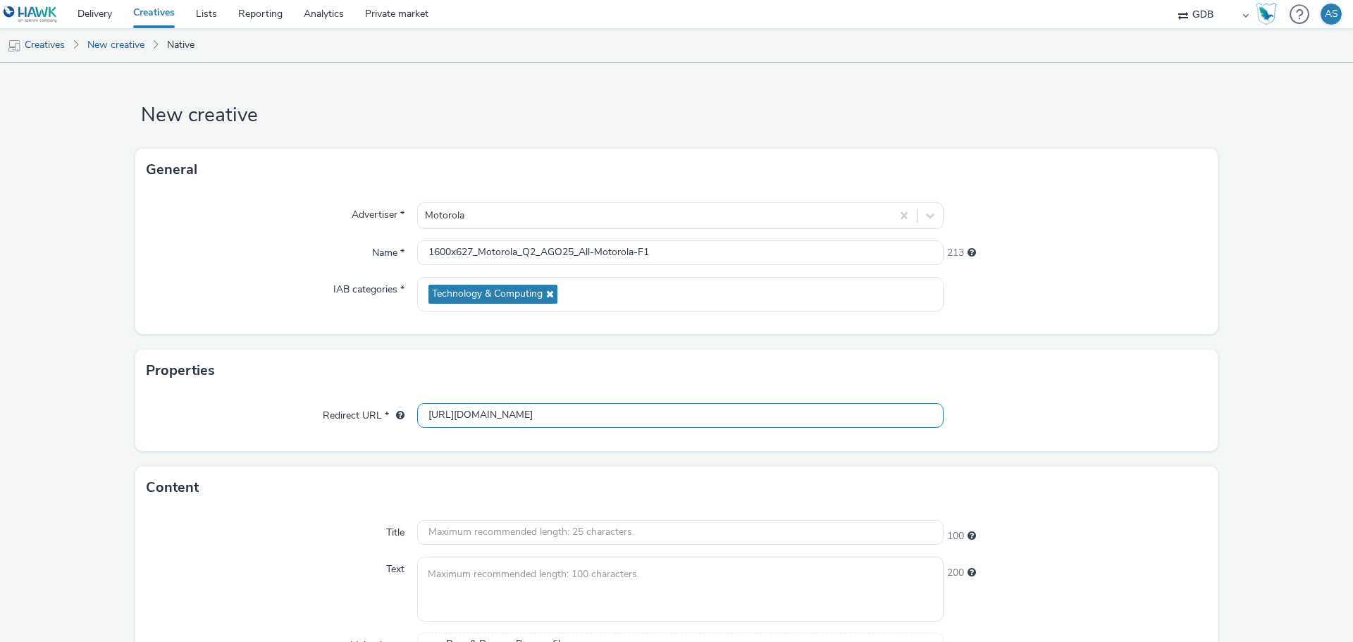
scroll to position [0, 1008]
type input "[URL][DOMAIN_NAME]"
click at [336, 368] on div "Properties" at bounding box center [676, 371] width 1083 height 42
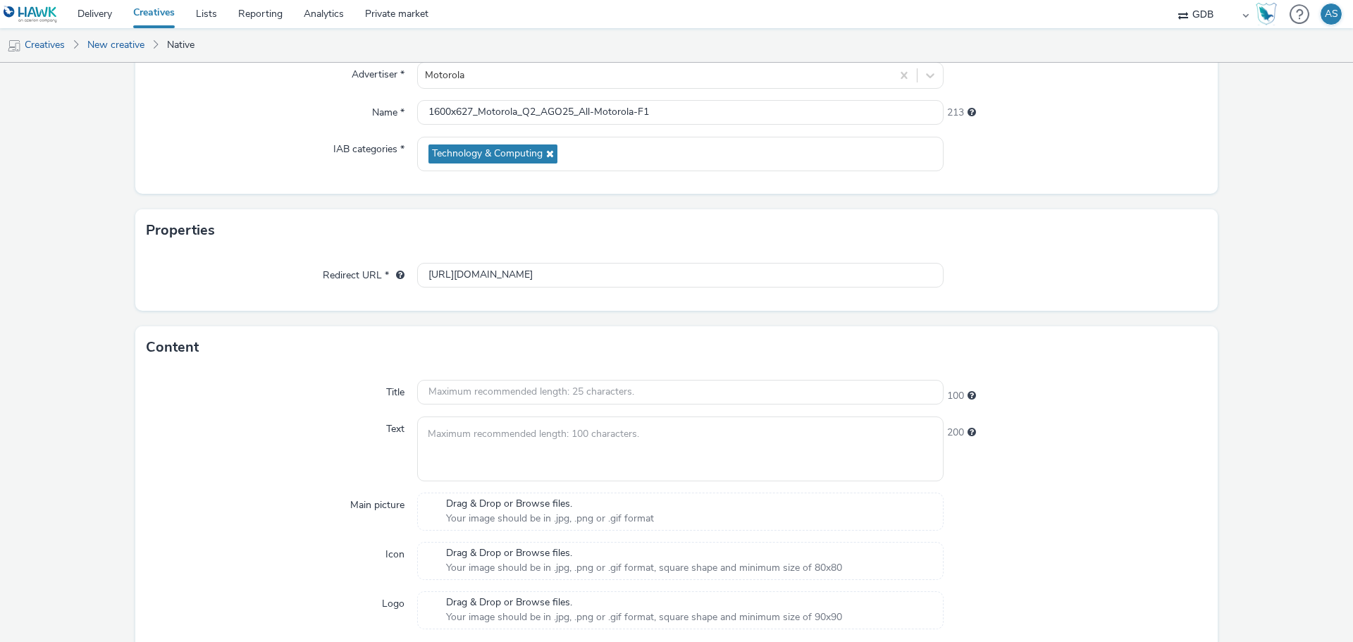
scroll to position [141, 0]
click at [517, 384] on input "text" at bounding box center [680, 391] width 527 height 25
paste input "Promoção na F1® com a Motorola"
type input "Promoção na F1® com a Motorola"
click at [527, 422] on textarea at bounding box center [680, 448] width 527 height 64
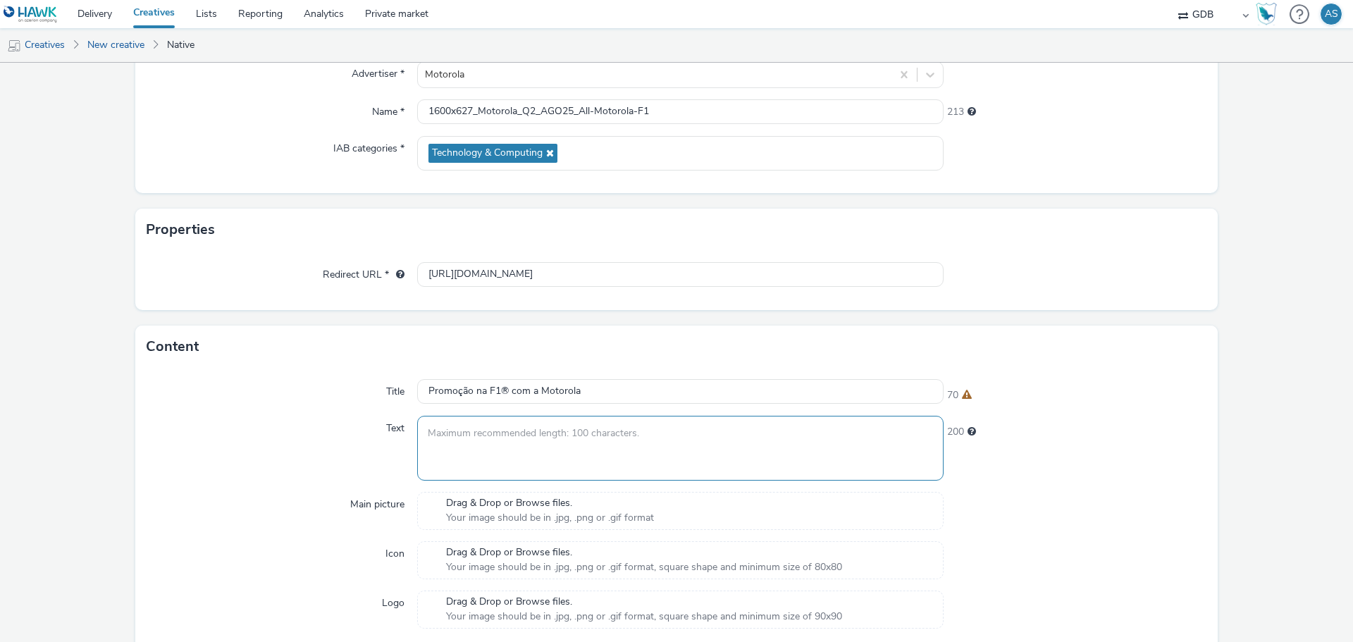
paste textarea "Concorra a 140 ingressos da fórmula 1® em [GEOGRAPHIC_DATA] com a Motorola."
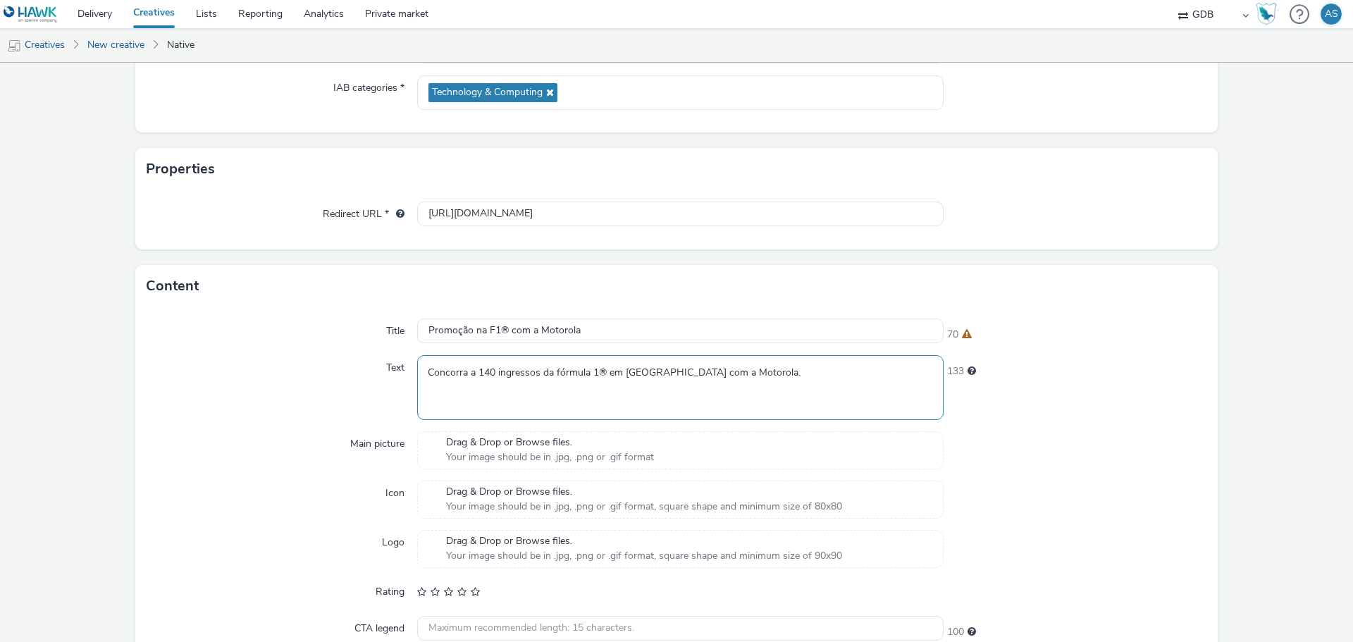
scroll to position [282, 0]
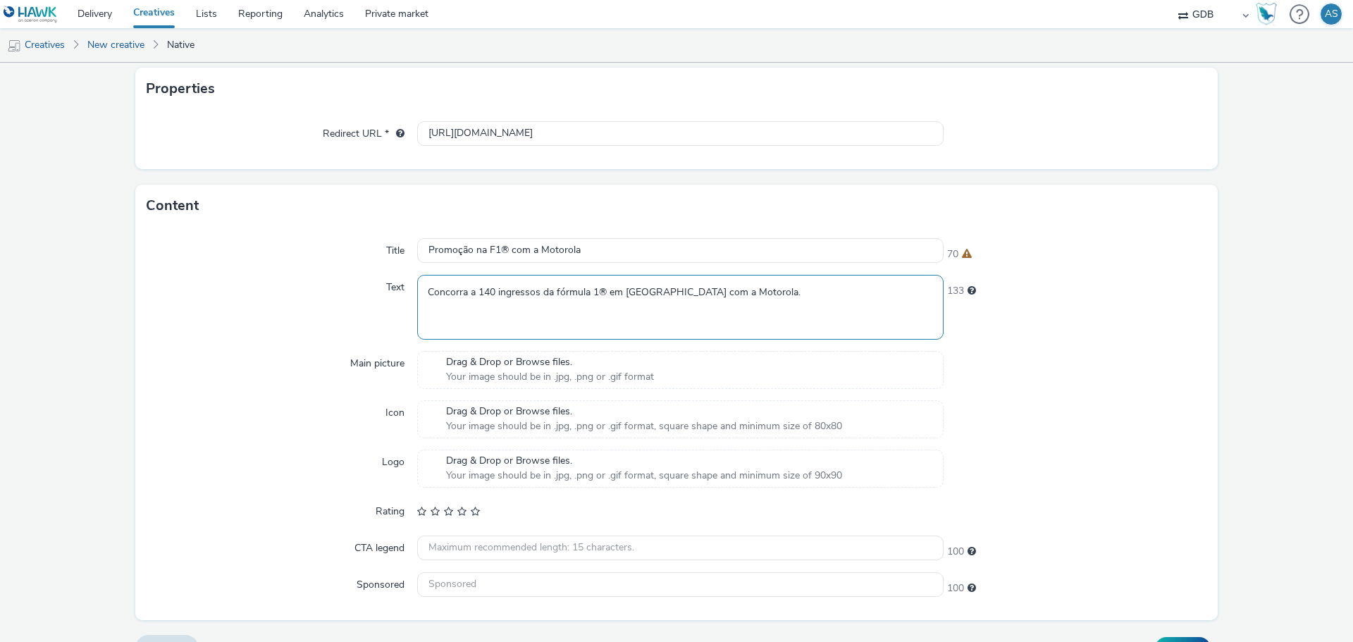
type textarea "Concorra a 140 ingressos da fórmula 1® em [GEOGRAPHIC_DATA] com a Motorola."
click at [484, 374] on span "Your image should be in .jpg, .png or .gif format" at bounding box center [550, 377] width 208 height 14
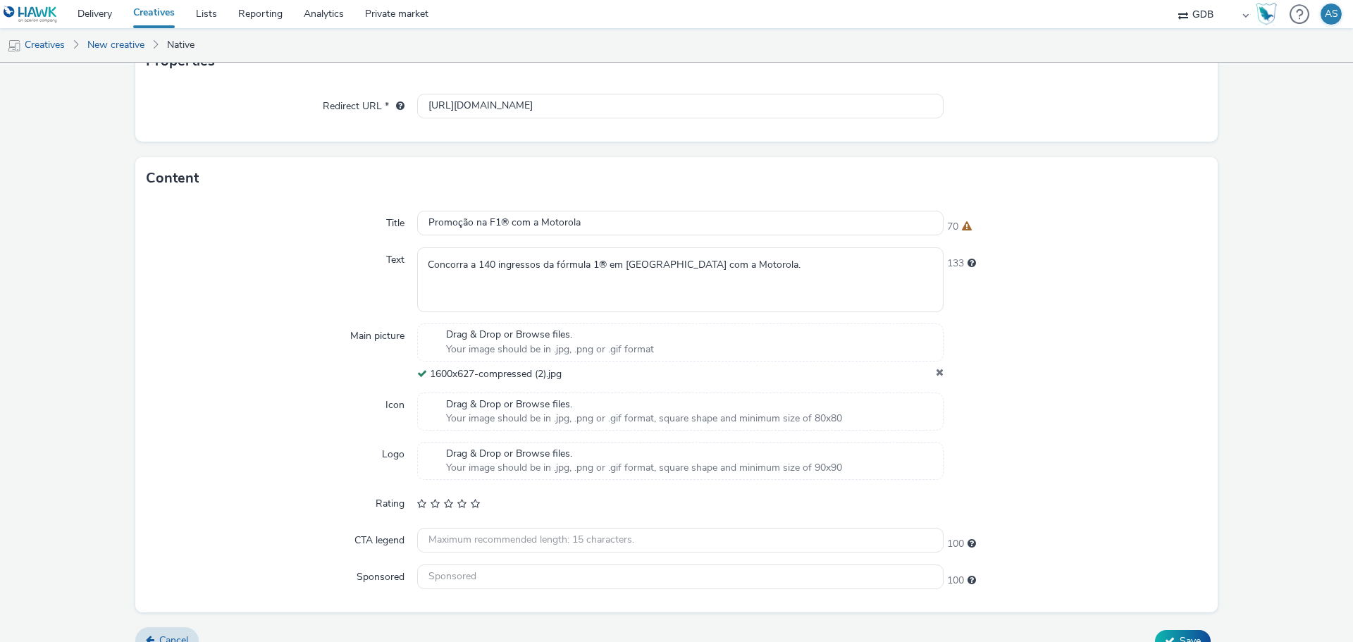
scroll to position [333, 0]
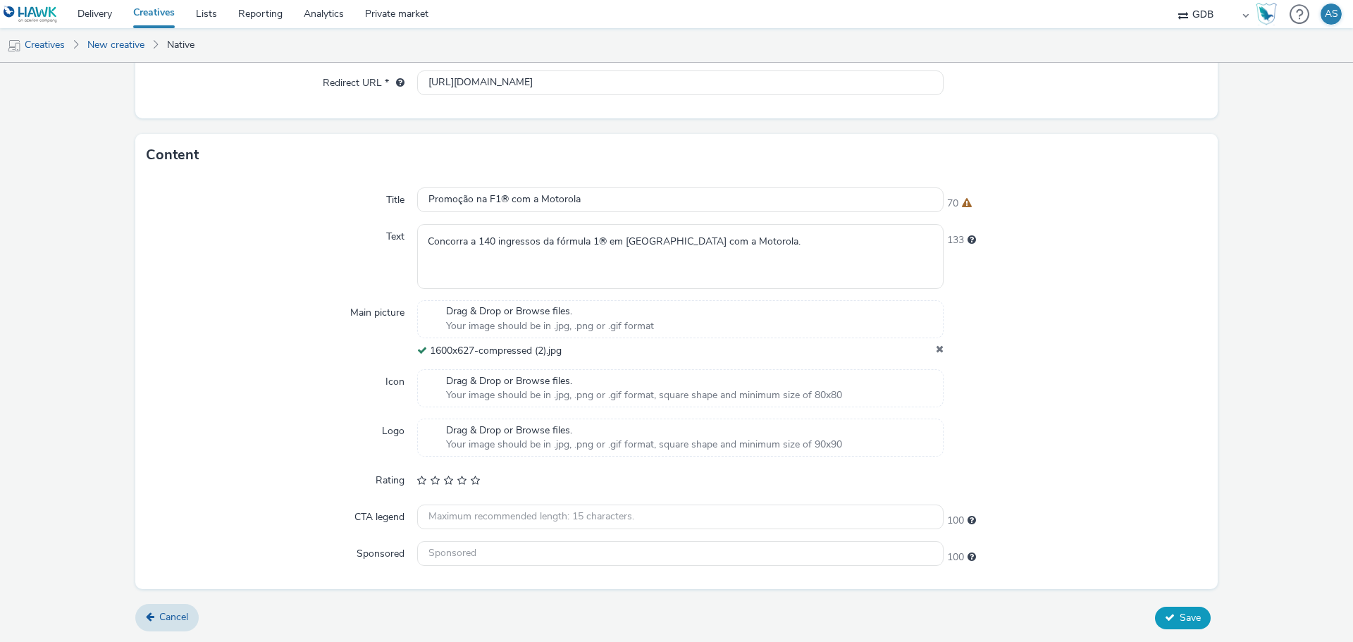
click at [1157, 623] on button "Save" at bounding box center [1183, 618] width 56 height 23
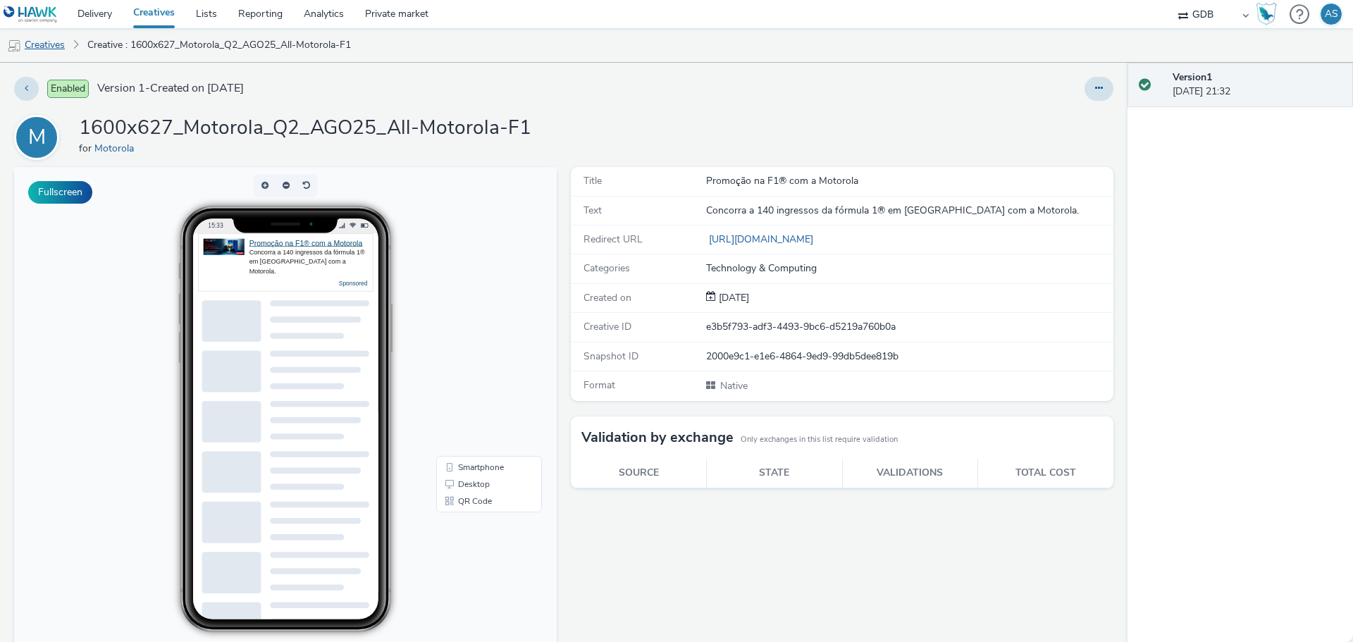
click at [39, 52] on link "Creatives" at bounding box center [36, 45] width 72 height 34
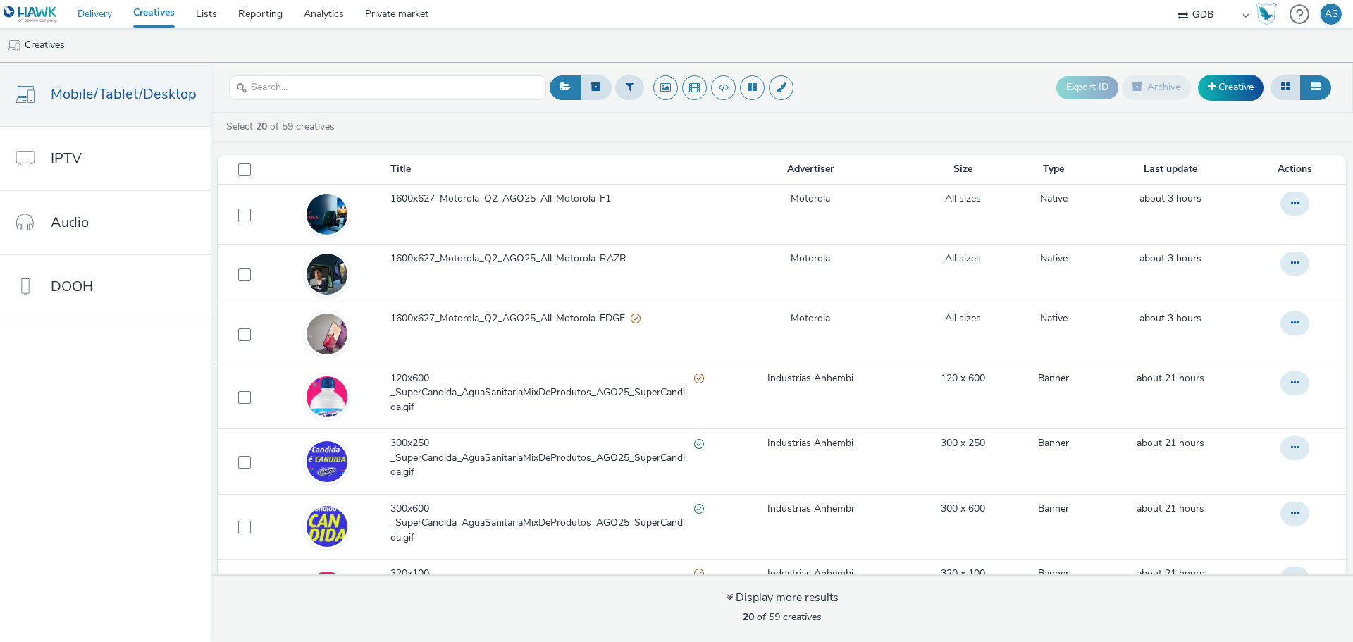
click at [113, 11] on link "Delivery" at bounding box center [95, 14] width 56 height 28
